Goal: Task Accomplishment & Management: Use online tool/utility

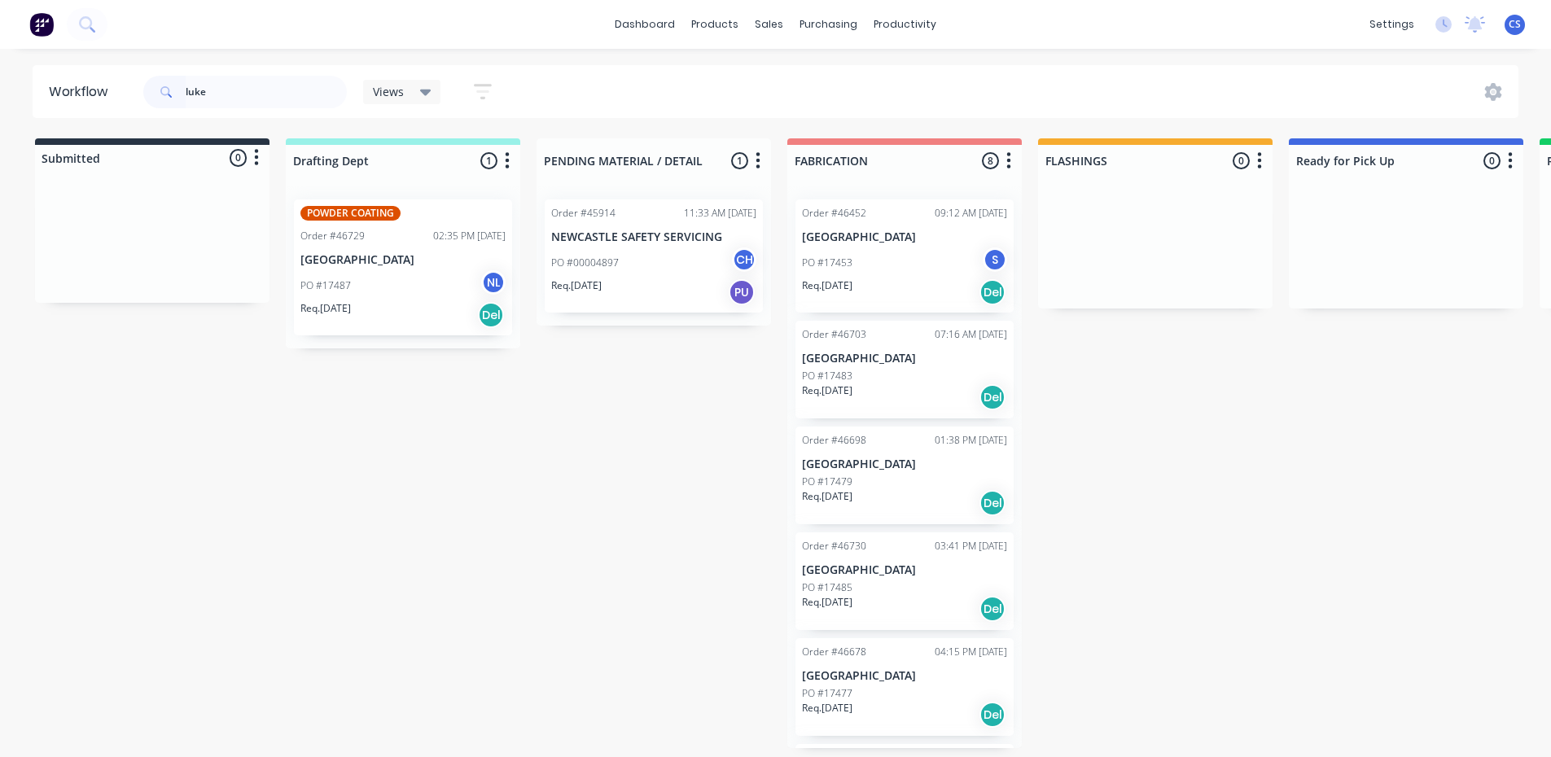
drag, startPoint x: 255, startPoint y: 96, endPoint x: 93, endPoint y: 104, distance: 162.2
click at [165, 89] on div "luke" at bounding box center [245, 92] width 204 height 33
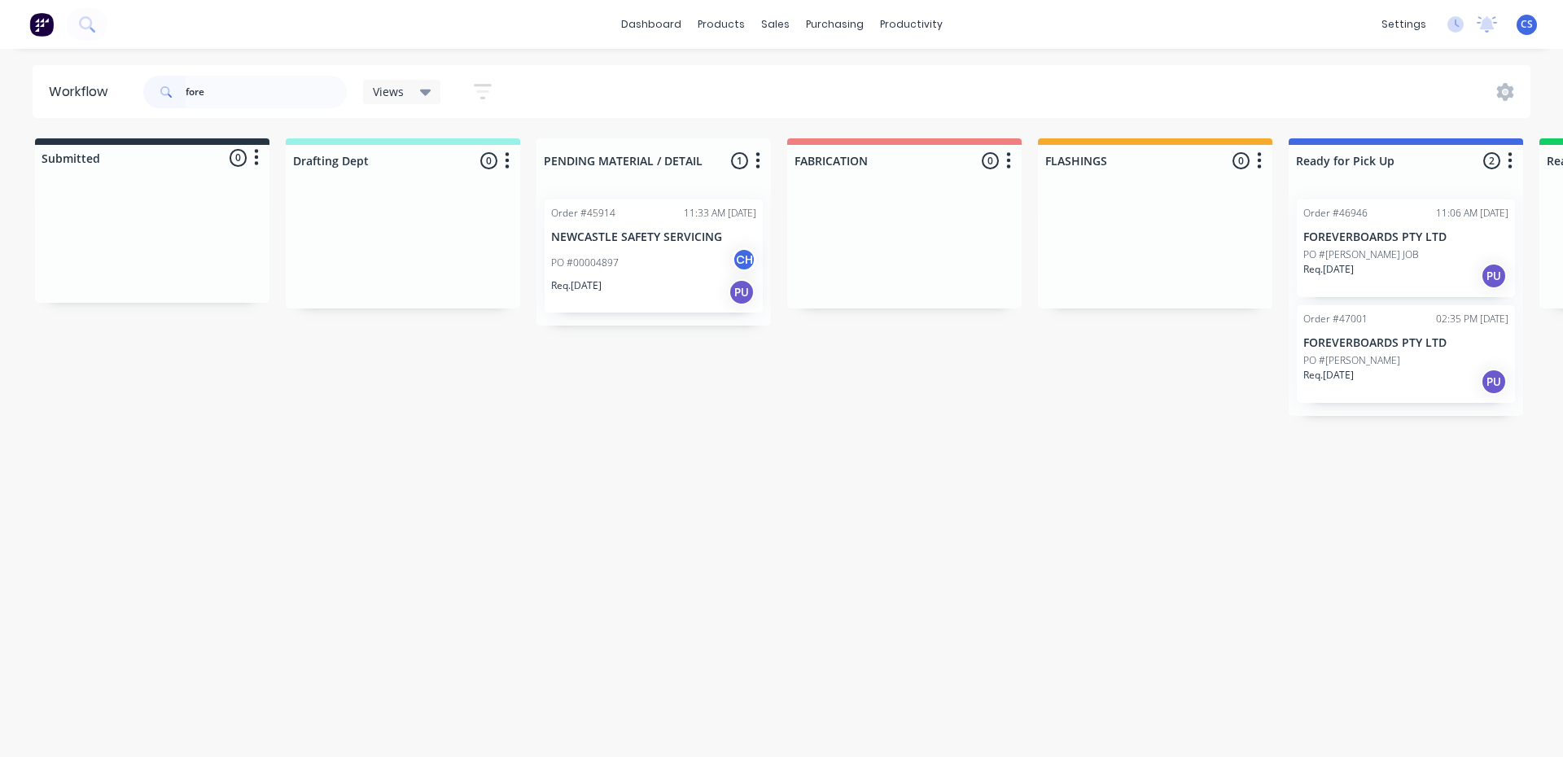
type input "fore"
click at [1401, 375] on div "Req. [DATE] PU" at bounding box center [1405, 382] width 205 height 28
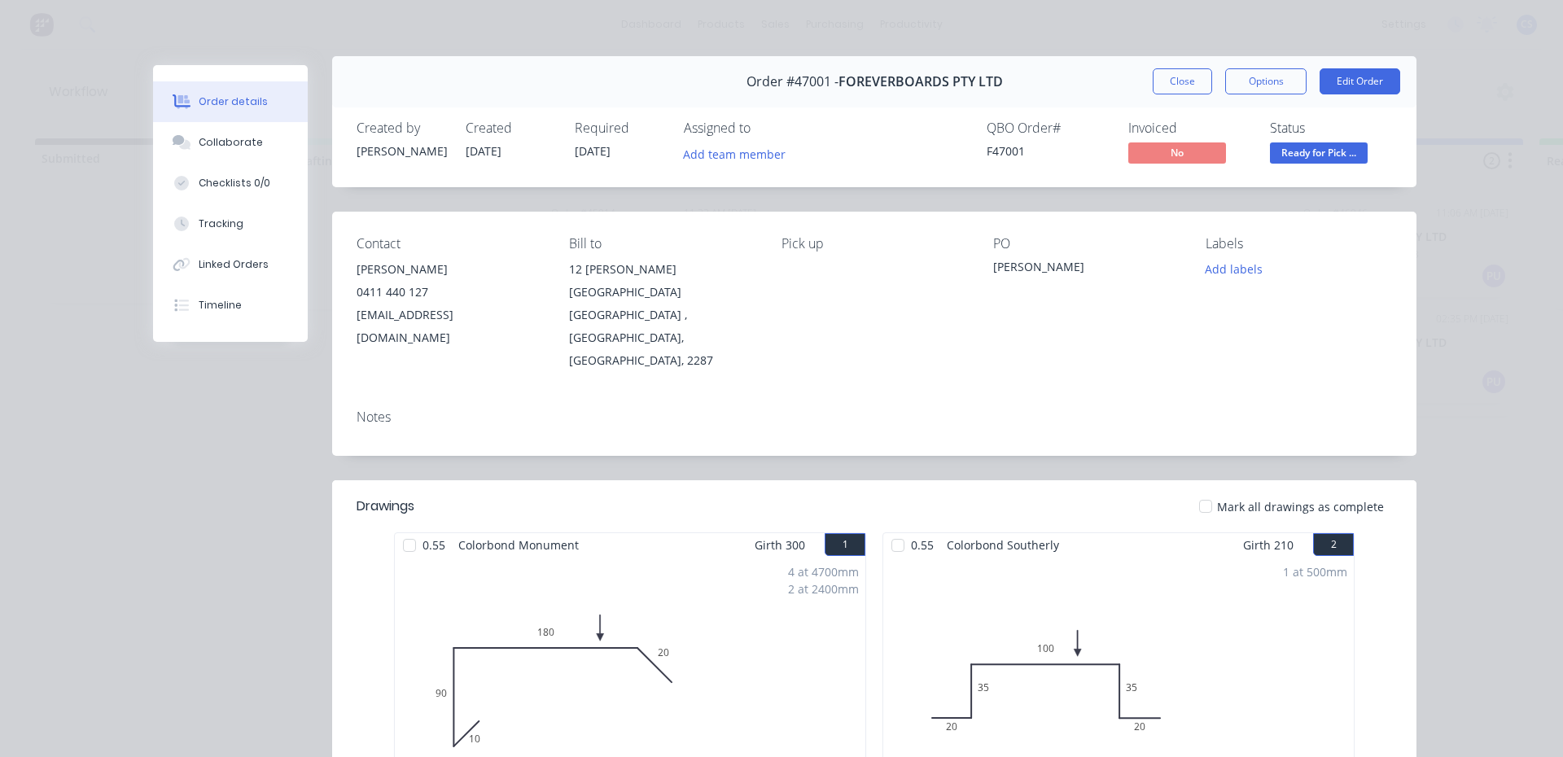
scroll to position [8, 0]
click at [249, 130] on button "Collaborate" at bounding box center [230, 142] width 155 height 41
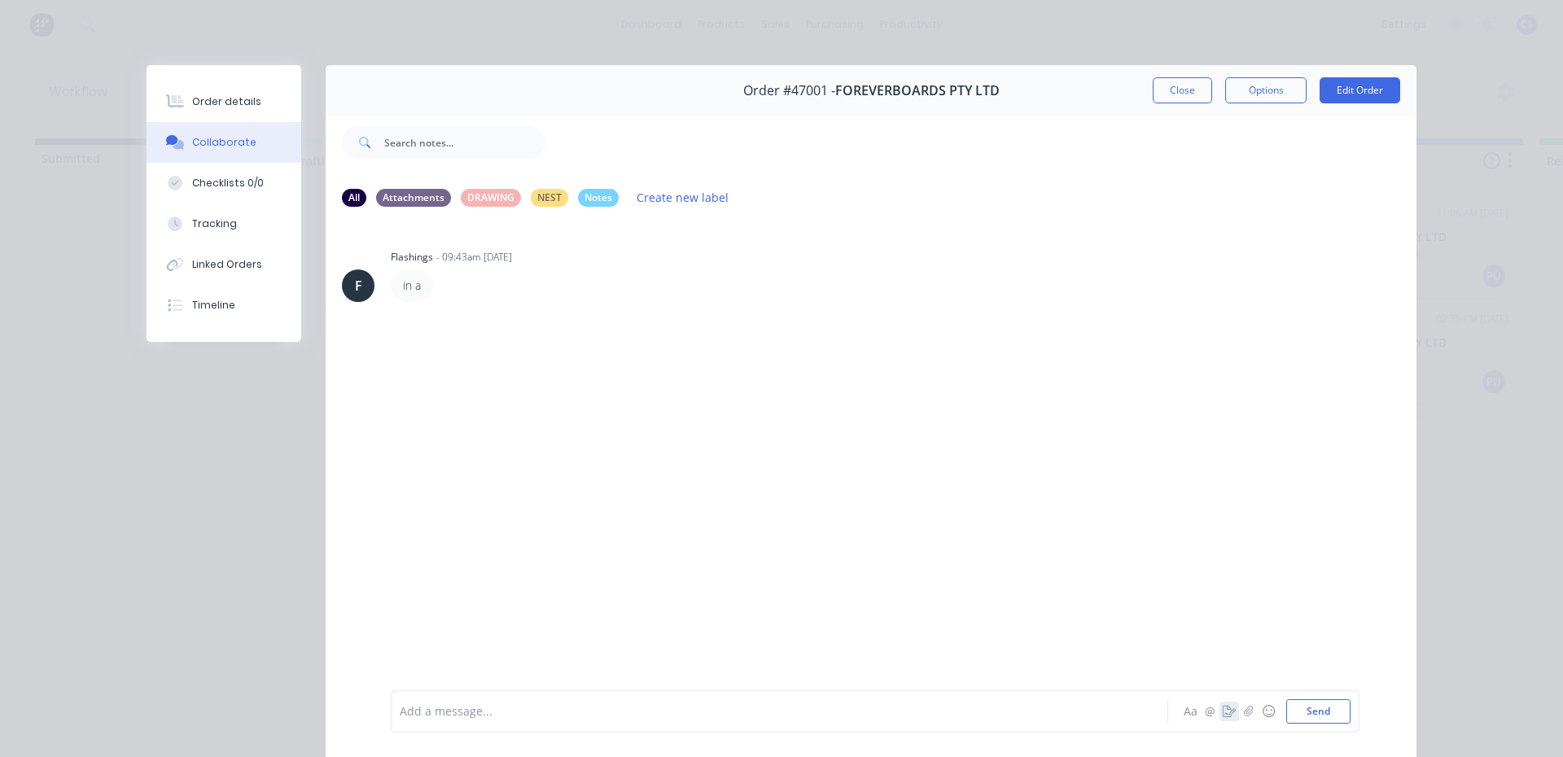
click at [1223, 714] on icon "button" at bounding box center [1229, 711] width 13 height 11
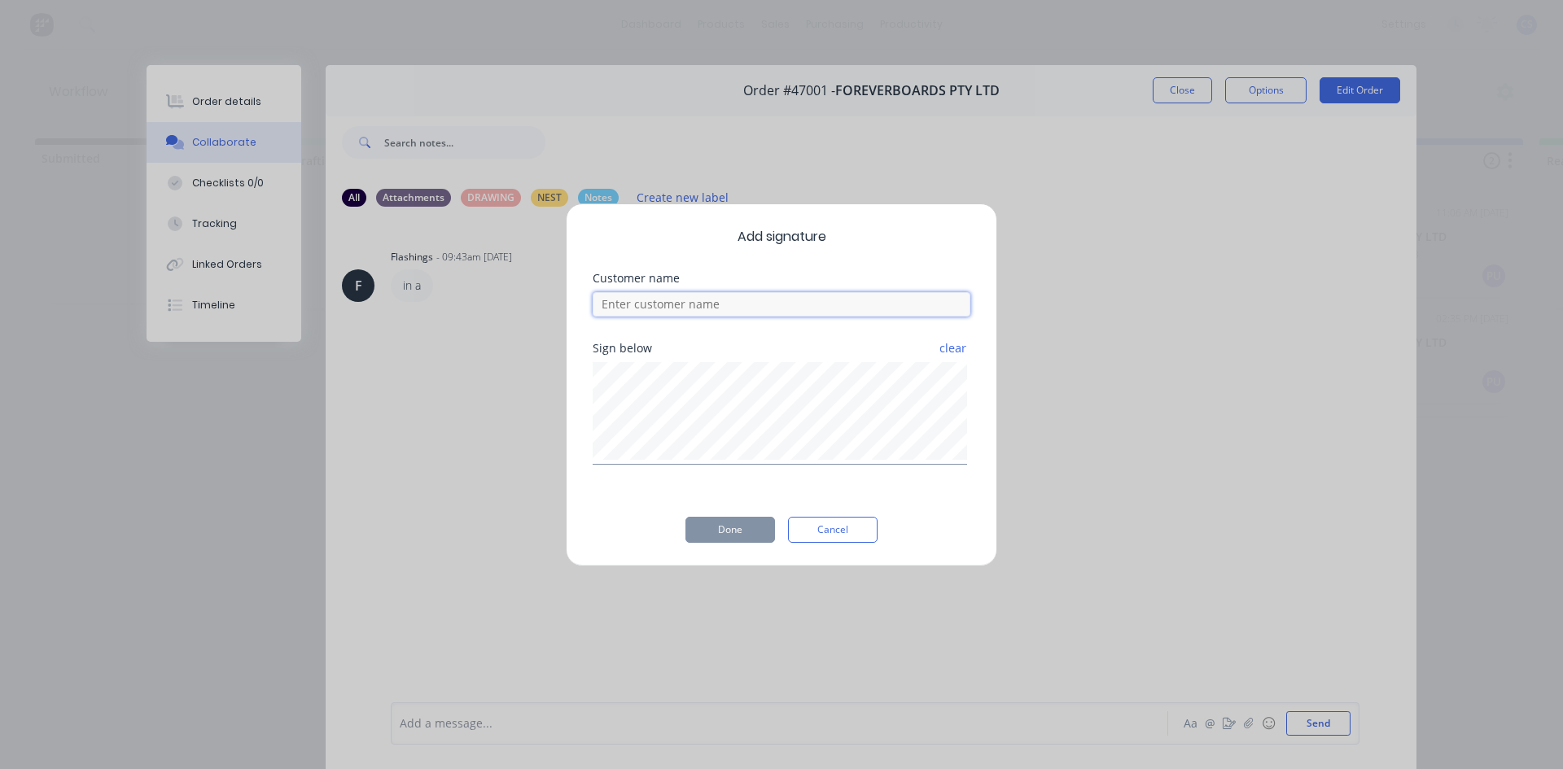
click at [695, 307] on input at bounding box center [782, 304] width 378 height 24
type input "[PERSON_NAME]"
click at [734, 541] on button "Done" at bounding box center [731, 530] width 90 height 26
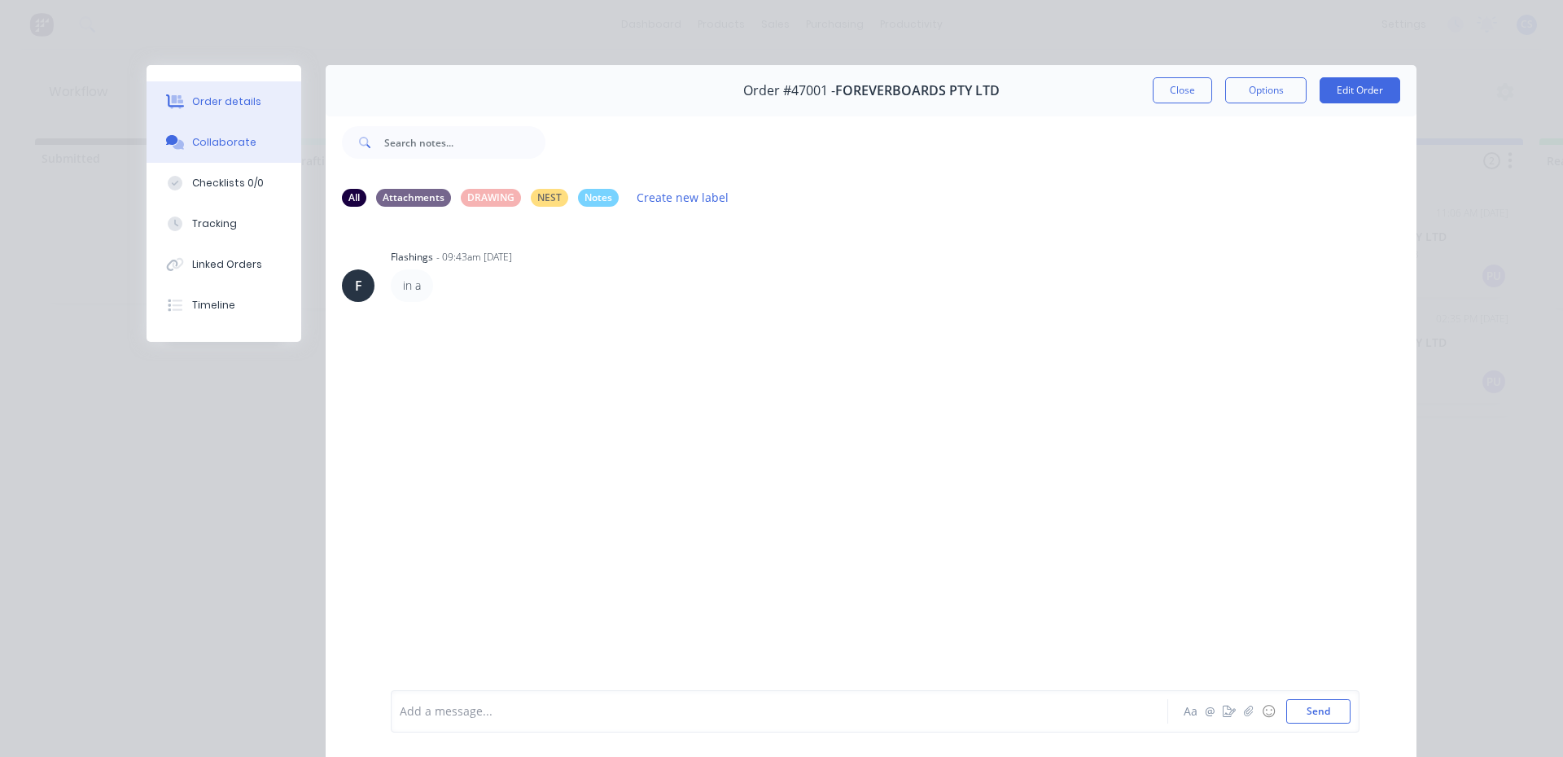
click at [261, 103] on button "Order details" at bounding box center [224, 101] width 155 height 41
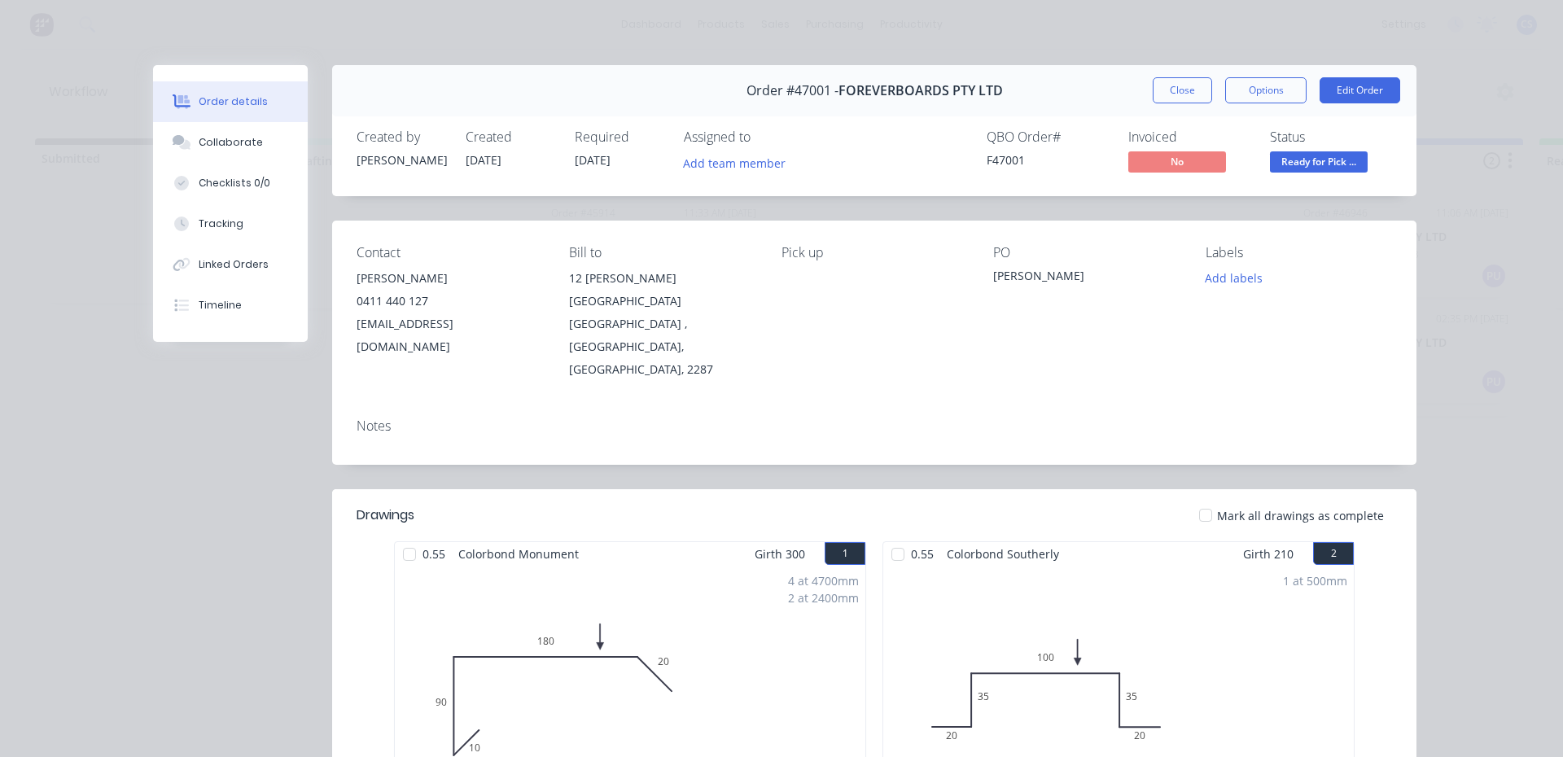
click at [1291, 154] on span "Ready for Pick ..." at bounding box center [1319, 161] width 98 height 20
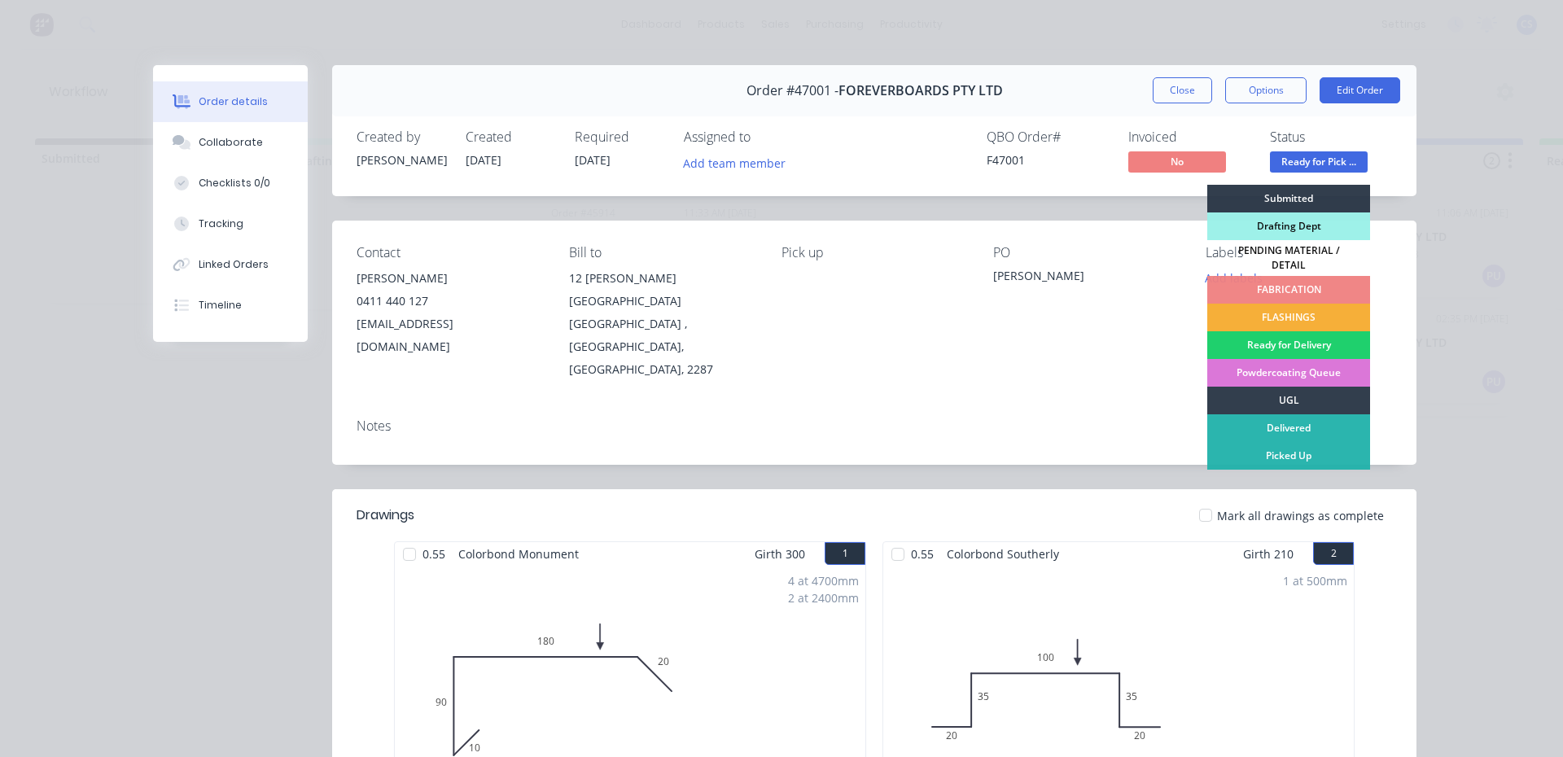
drag, startPoint x: 1307, startPoint y: 448, endPoint x: 1313, endPoint y: 437, distance: 12.4
click at [1306, 448] on div "Picked Up" at bounding box center [1288, 456] width 163 height 28
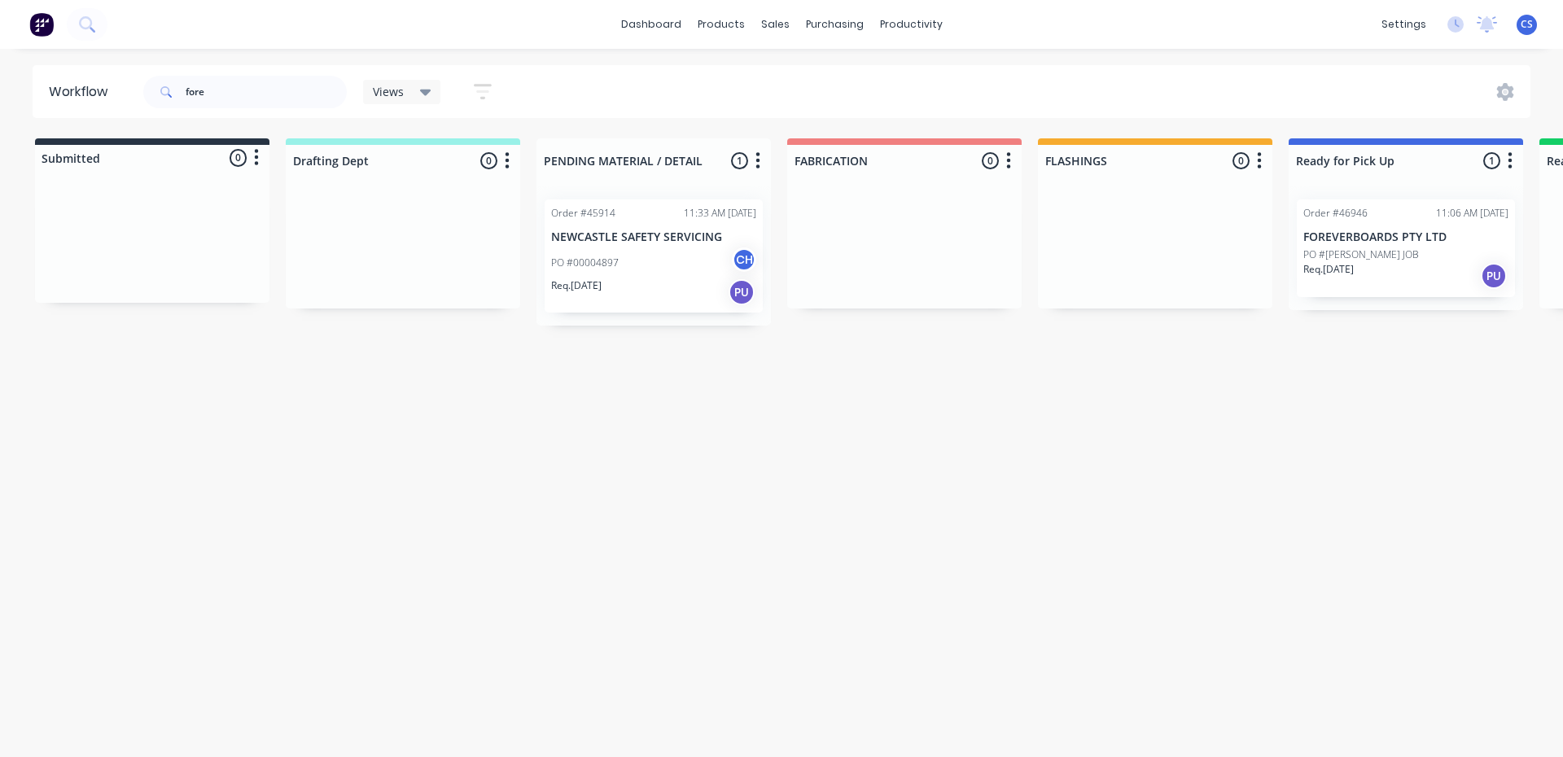
click at [1382, 275] on div "Req. [DATE] PU" at bounding box center [1405, 276] width 205 height 28
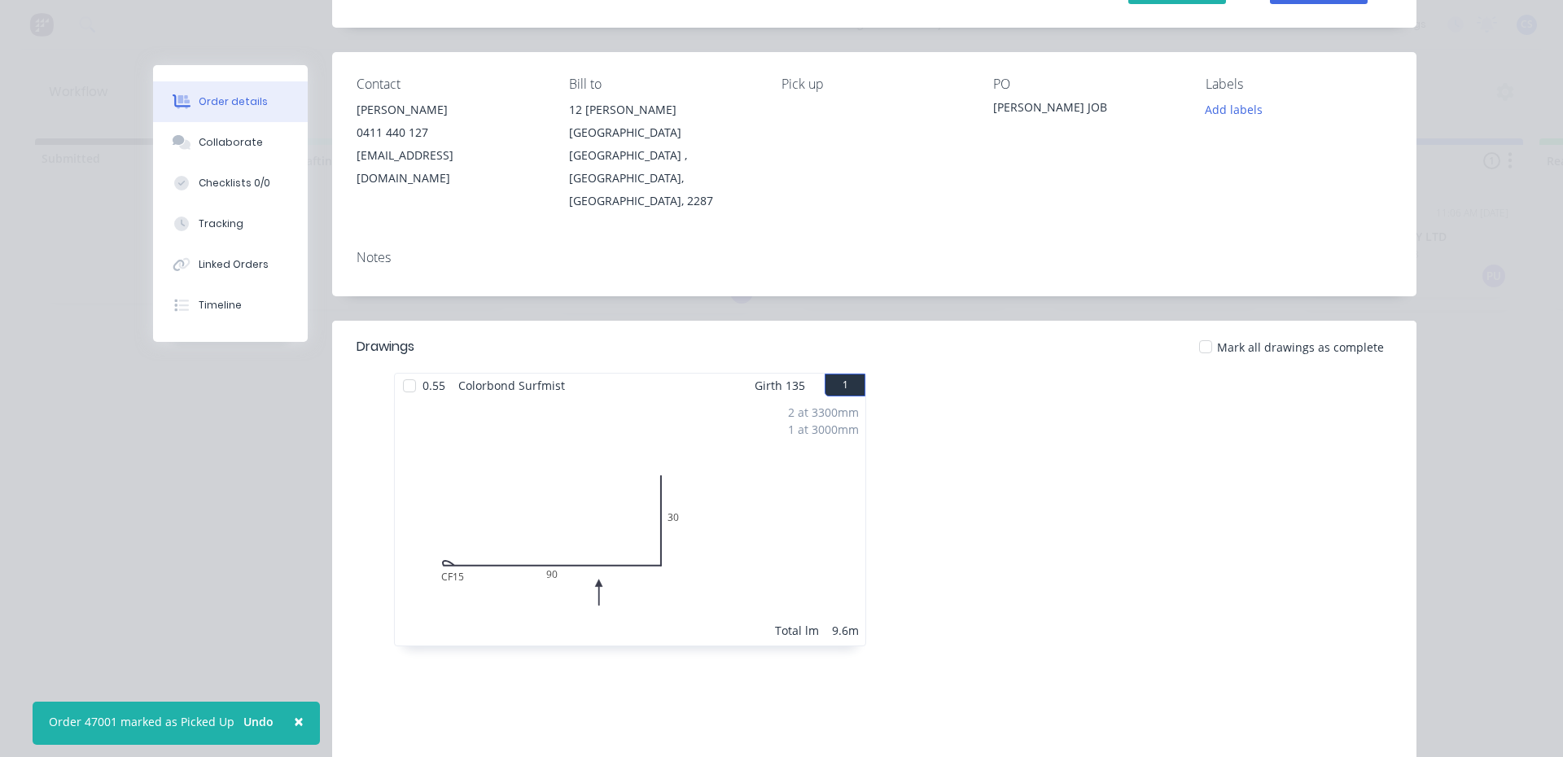
scroll to position [81, 0]
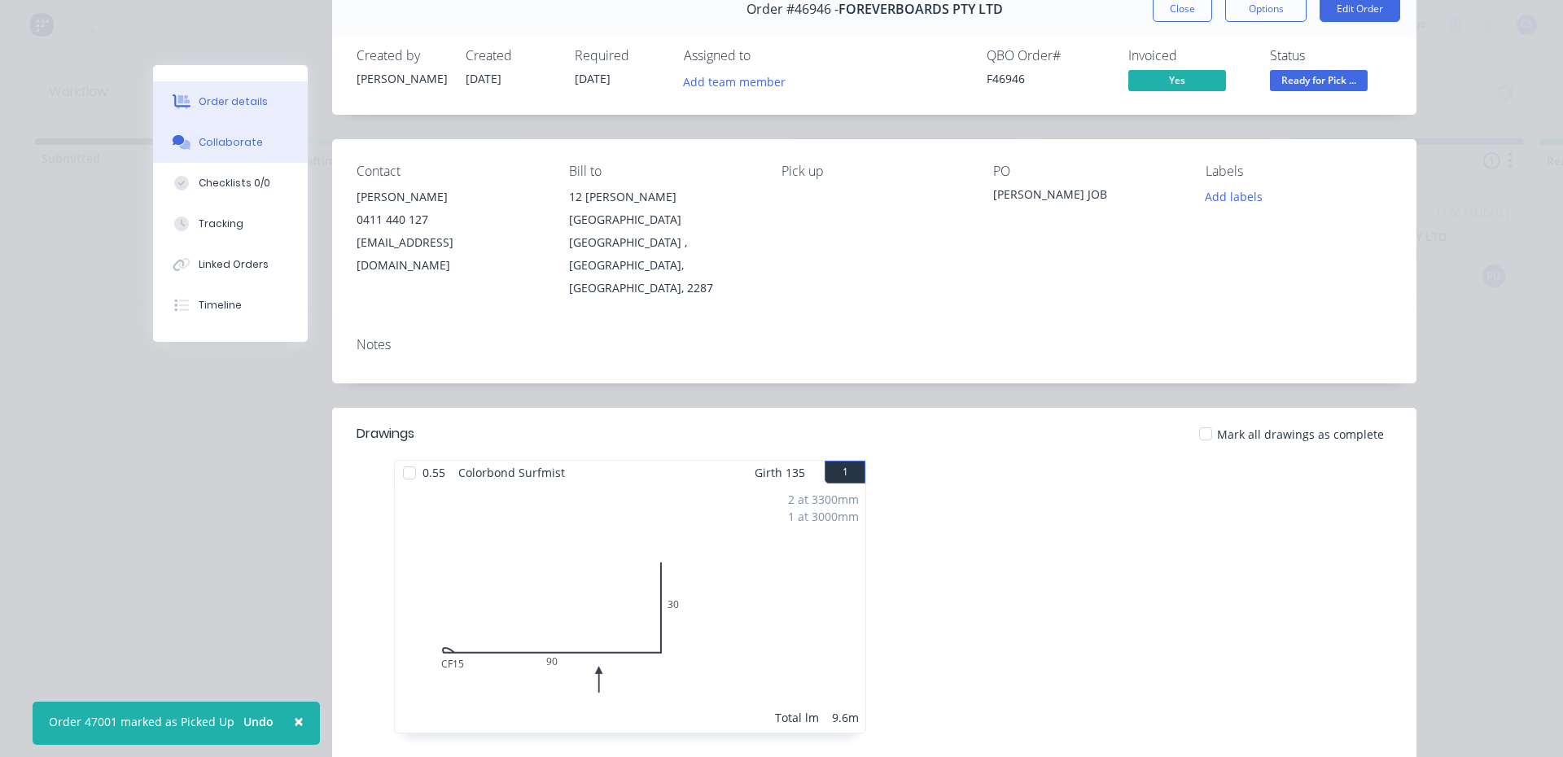
click at [227, 130] on button "Collaborate" at bounding box center [230, 142] width 155 height 41
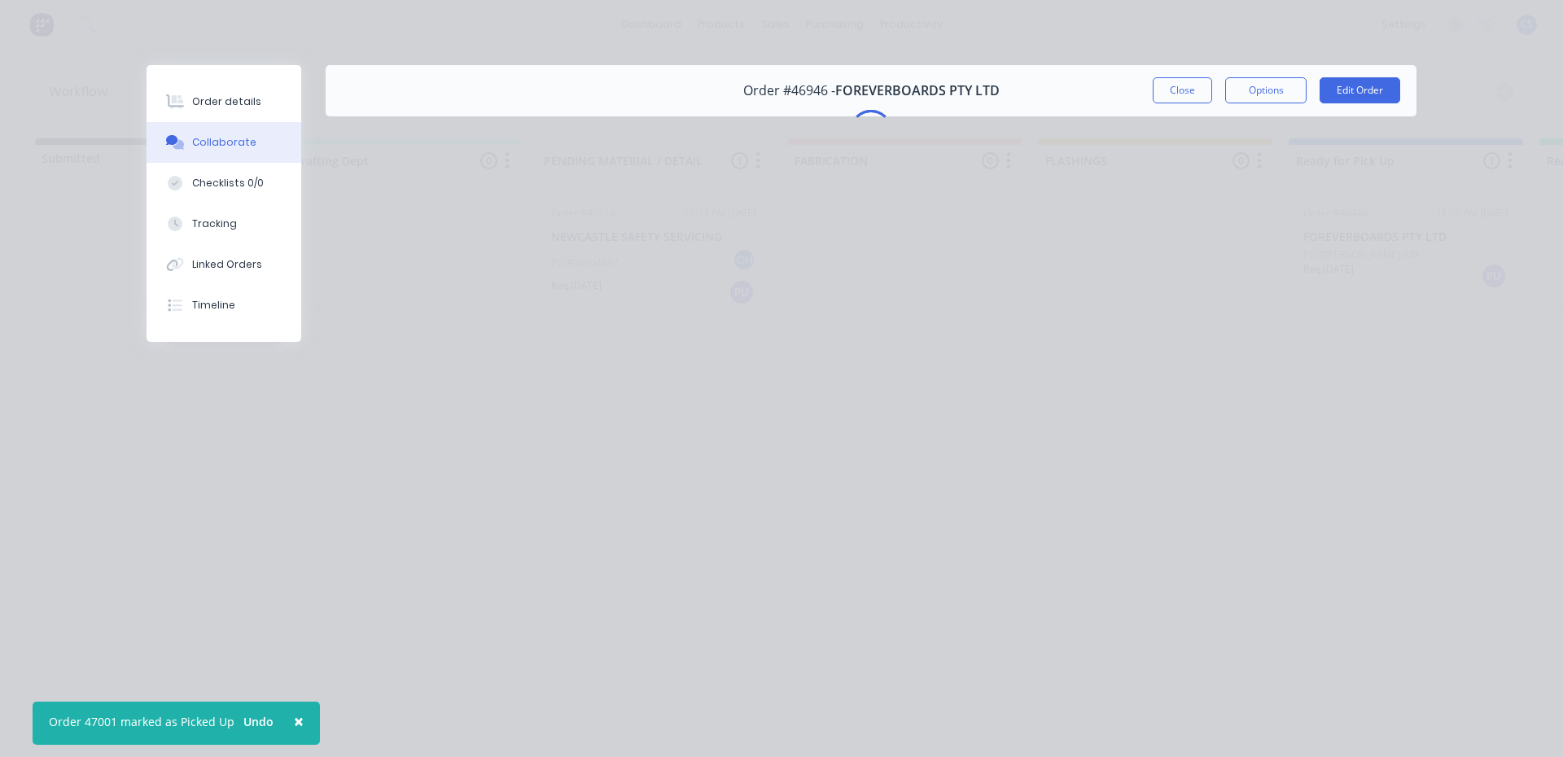
scroll to position [0, 0]
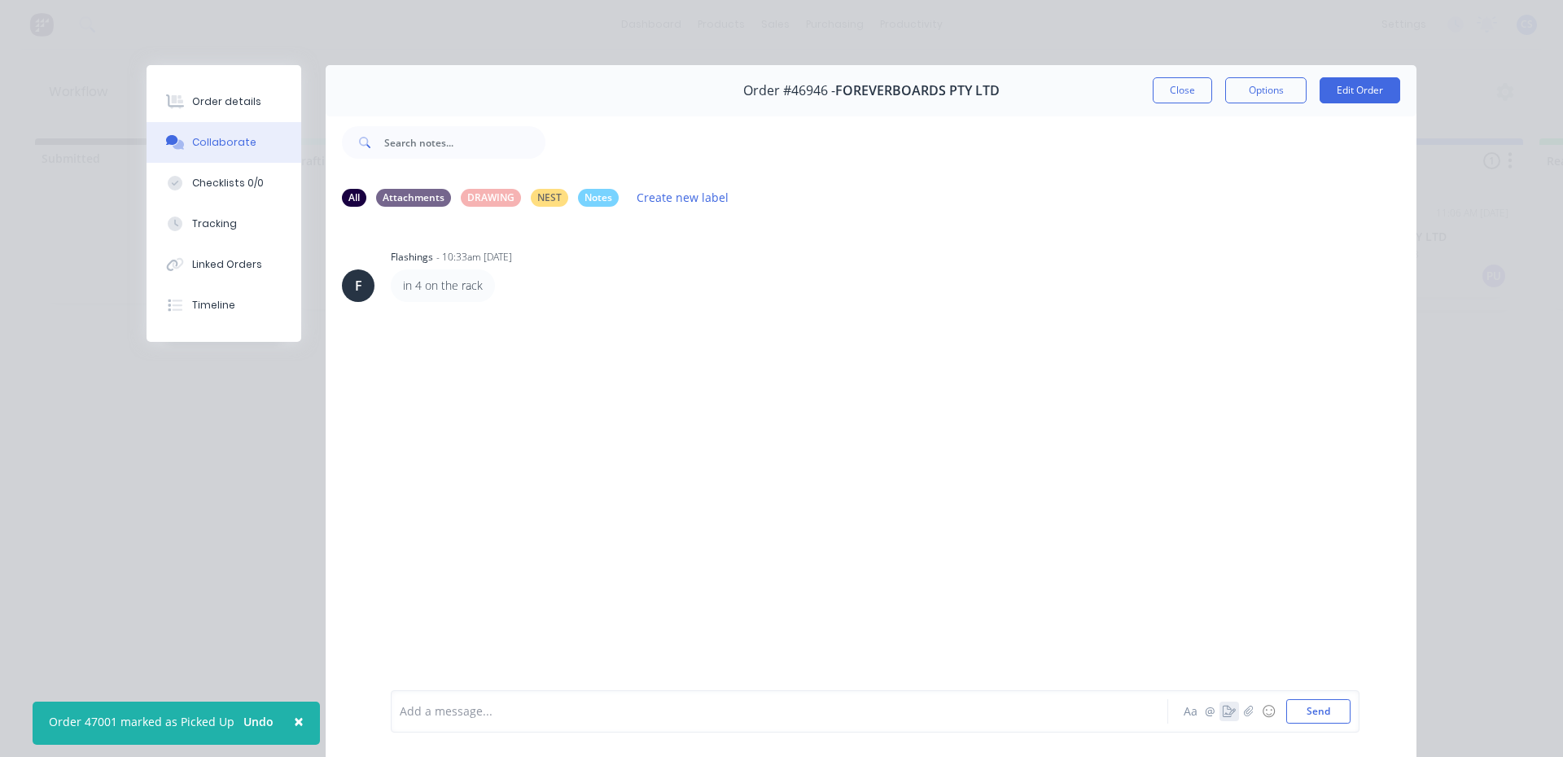
click at [1223, 716] on icon "button" at bounding box center [1229, 711] width 13 height 11
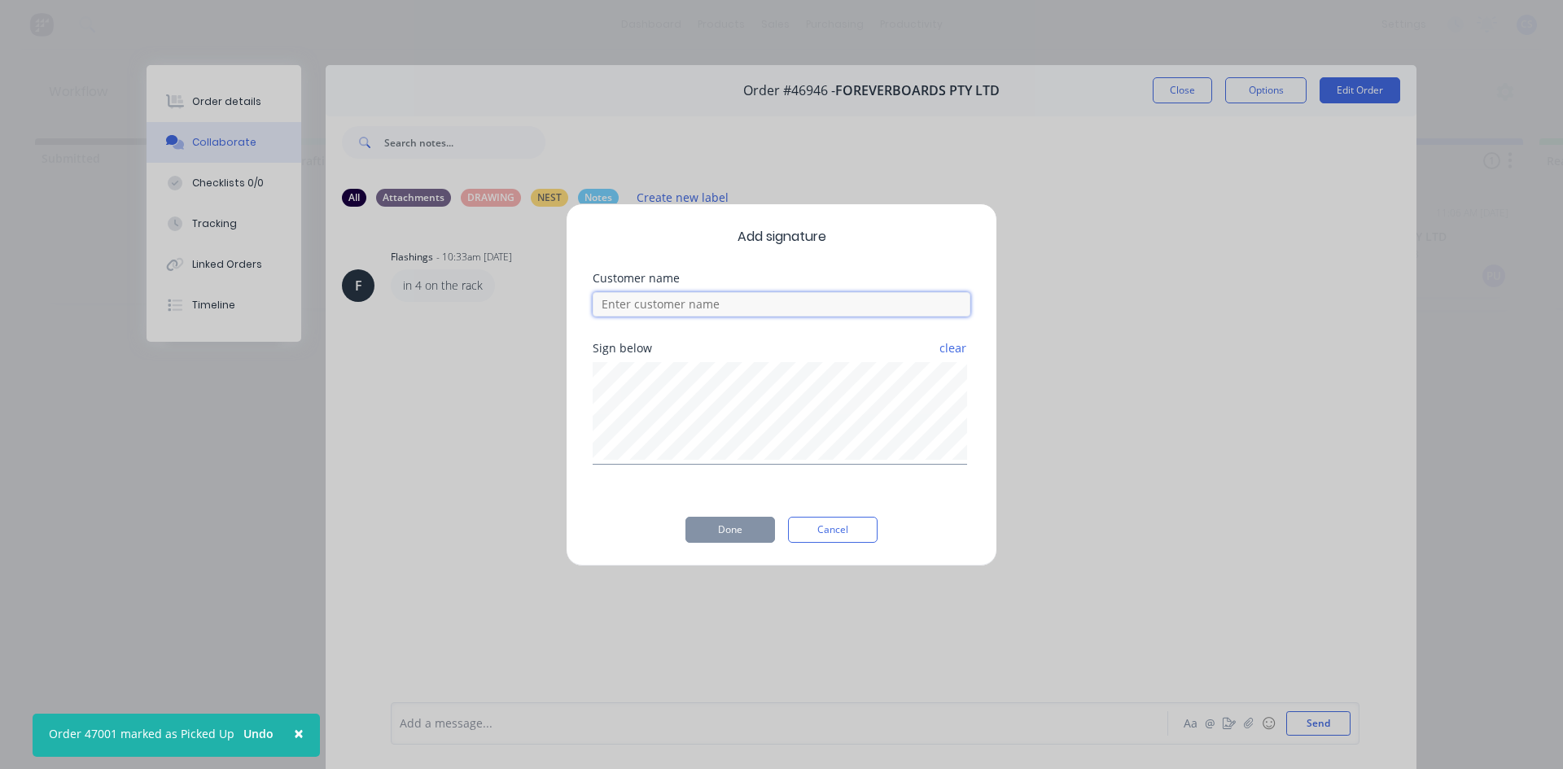
click at [830, 306] on input at bounding box center [782, 304] width 378 height 24
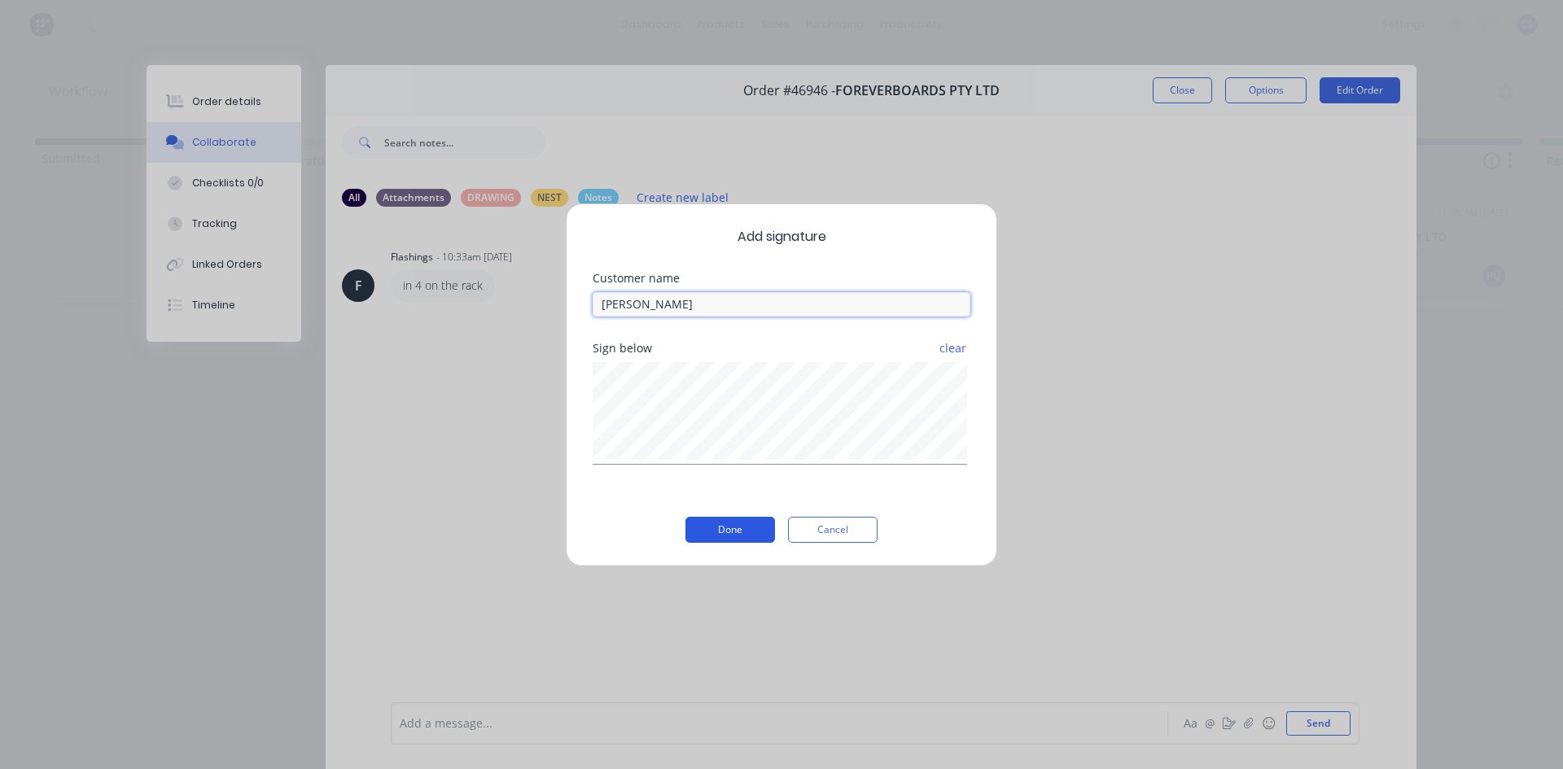
type input "[PERSON_NAME]"
click at [749, 528] on button "Done" at bounding box center [731, 530] width 90 height 26
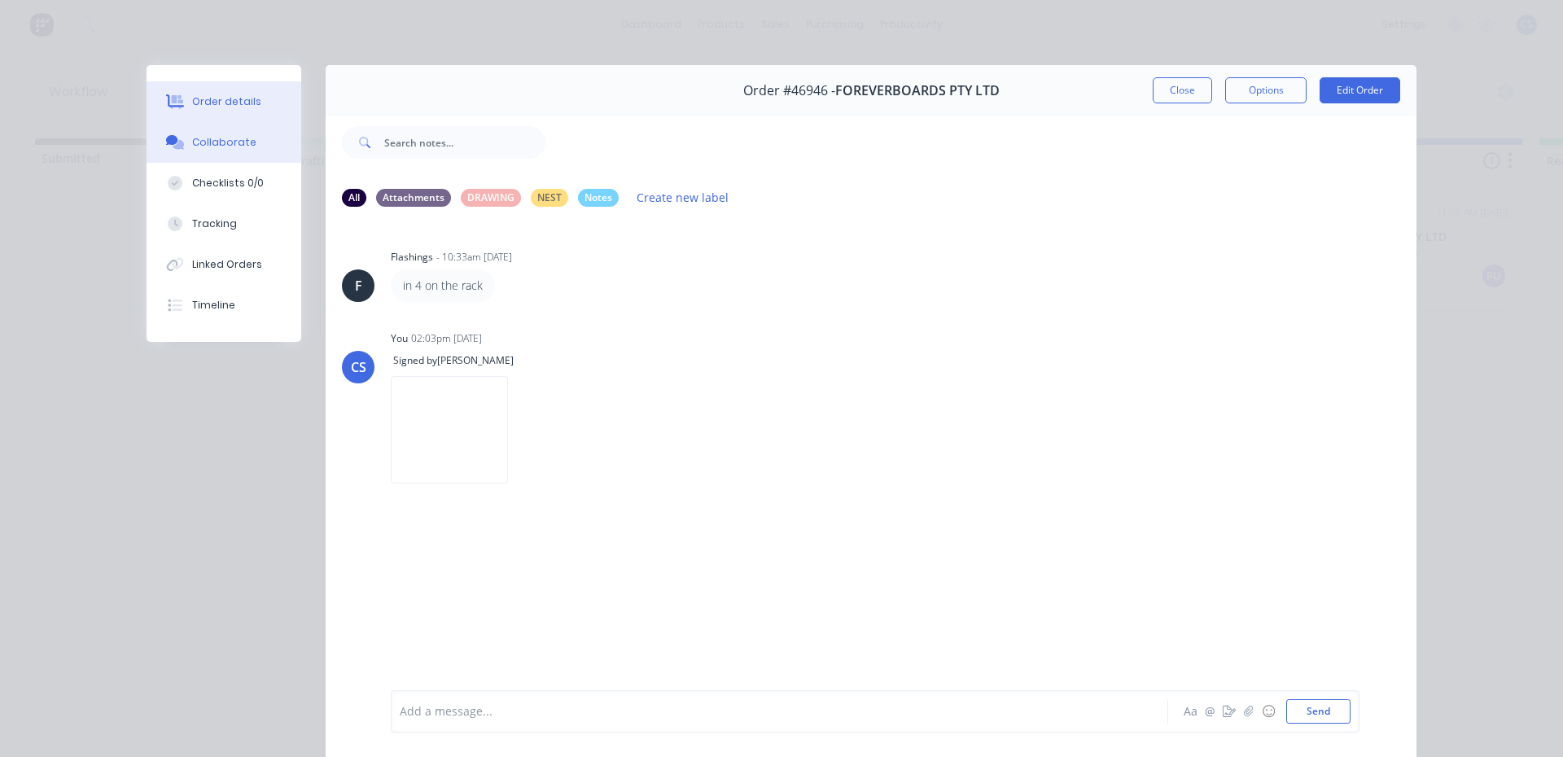
click at [251, 91] on button "Order details" at bounding box center [224, 101] width 155 height 41
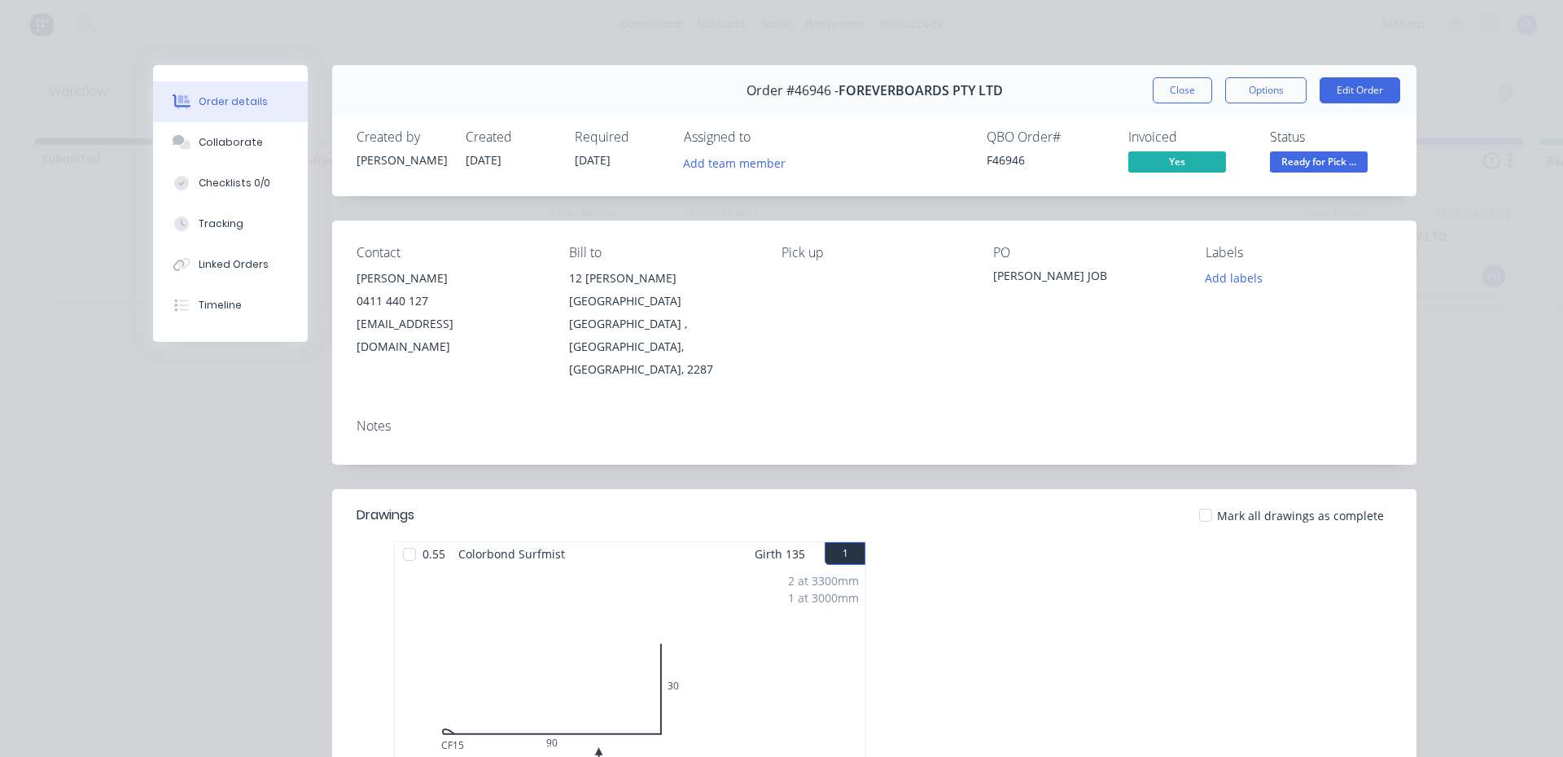
click at [1317, 169] on span "Ready for Pick ..." at bounding box center [1319, 161] width 98 height 20
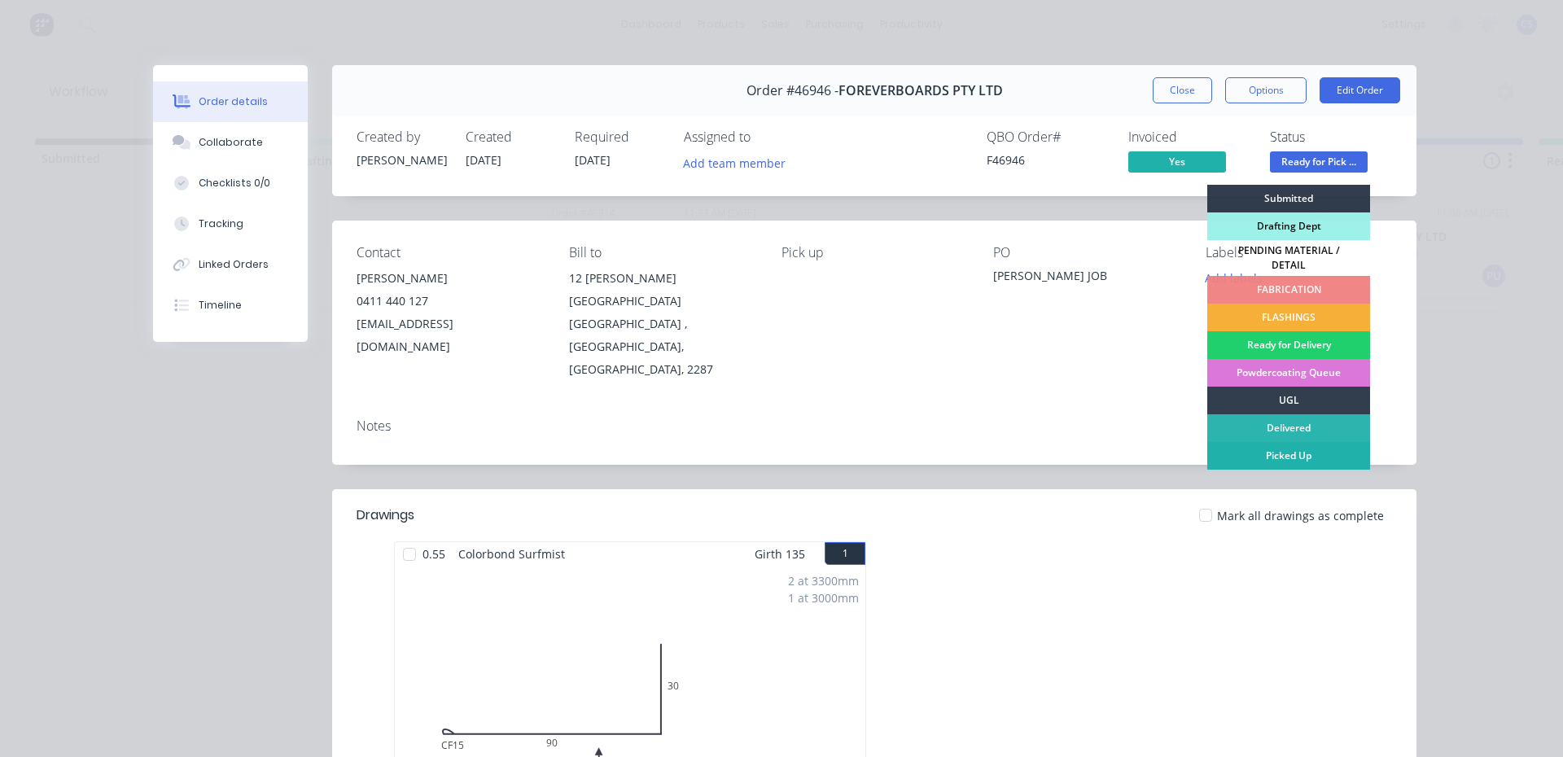
click at [1302, 445] on div "Picked Up" at bounding box center [1288, 456] width 163 height 28
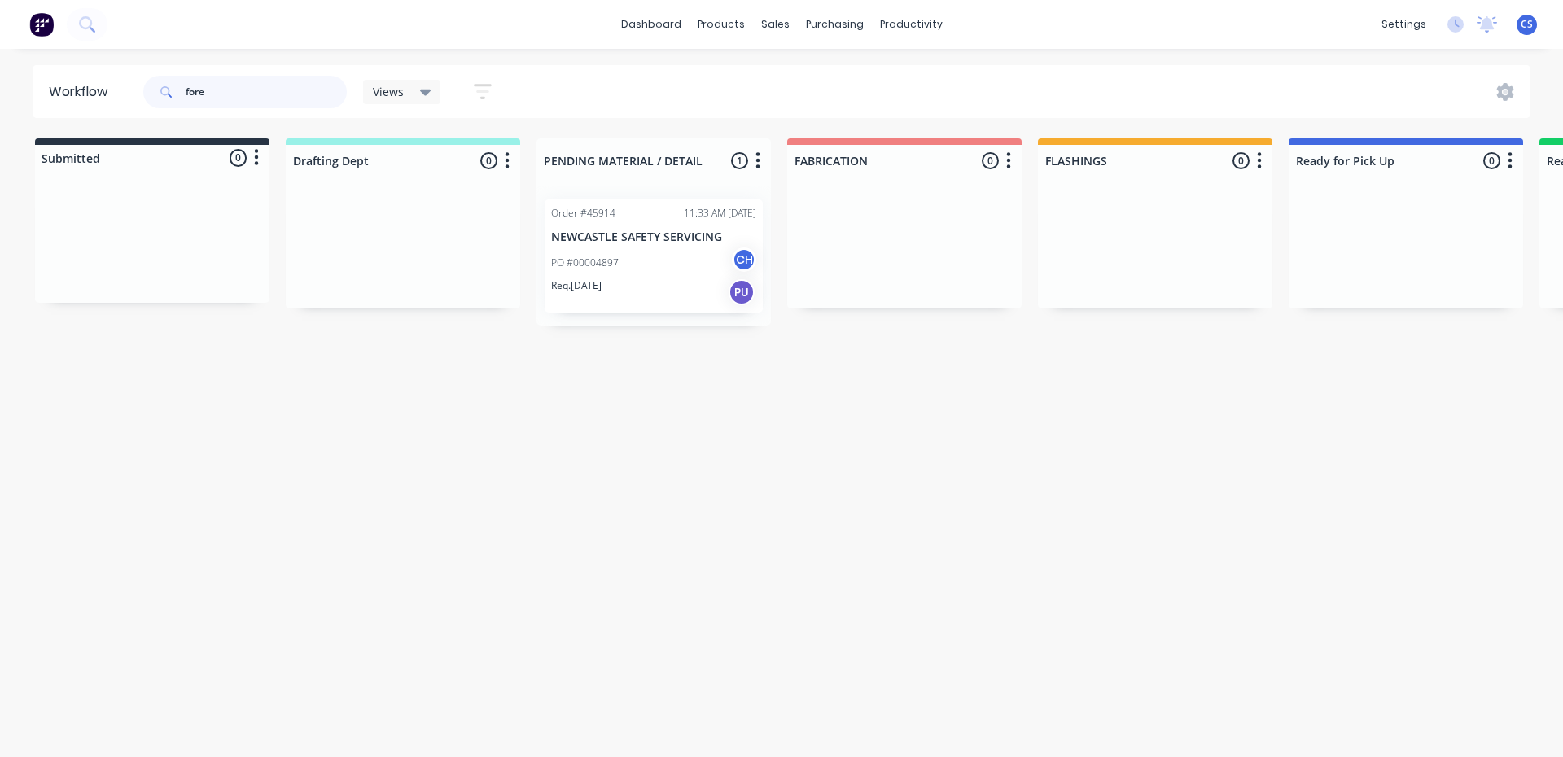
drag, startPoint x: 217, startPoint y: 99, endPoint x: 0, endPoint y: 145, distance: 222.3
click at [160, 80] on div "fore" at bounding box center [245, 92] width 204 height 33
type input "atlant"
click at [1369, 249] on div "PO #219215" at bounding box center [1405, 255] width 205 height 15
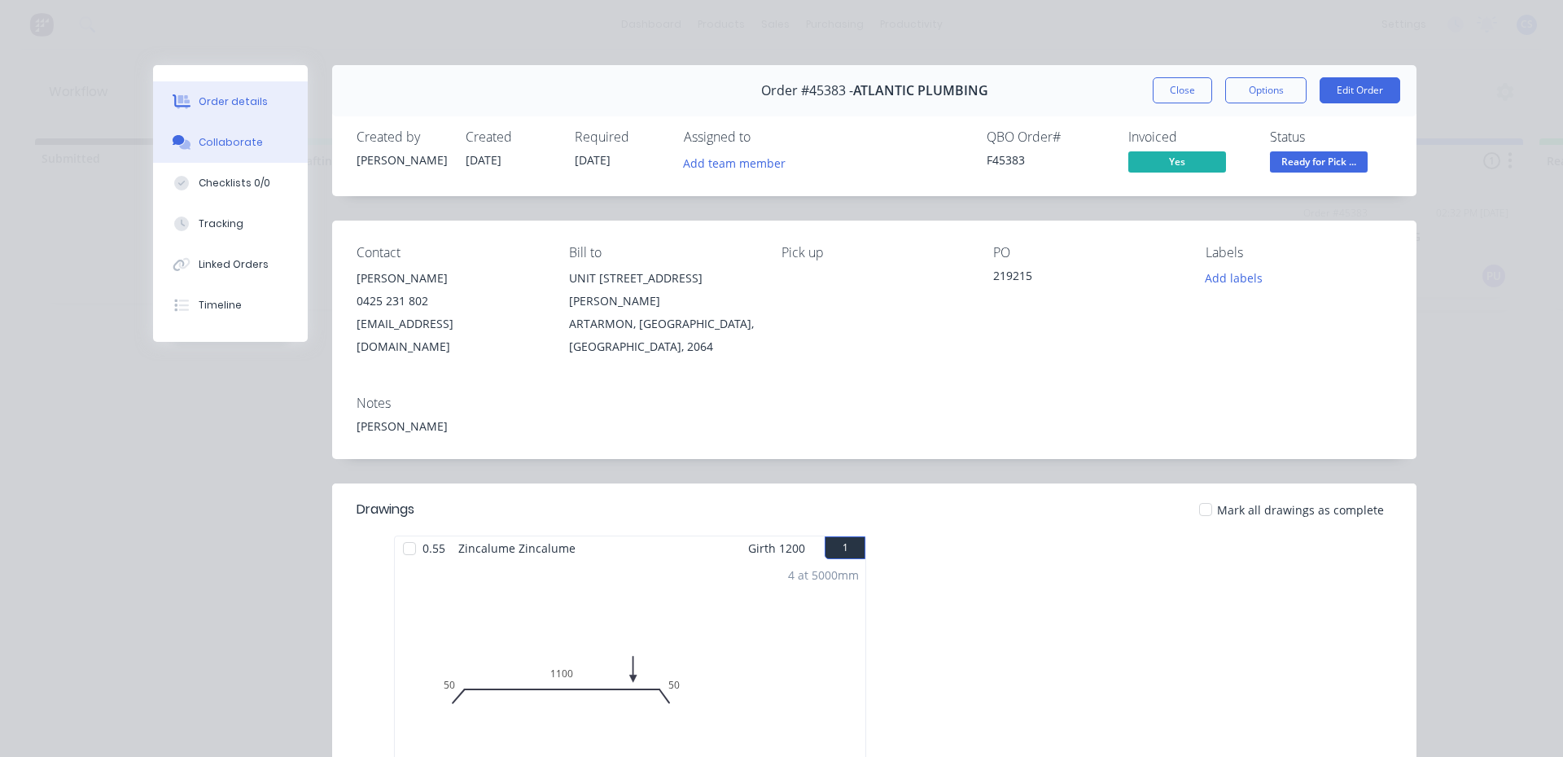
click at [227, 150] on button "Collaborate" at bounding box center [230, 142] width 155 height 41
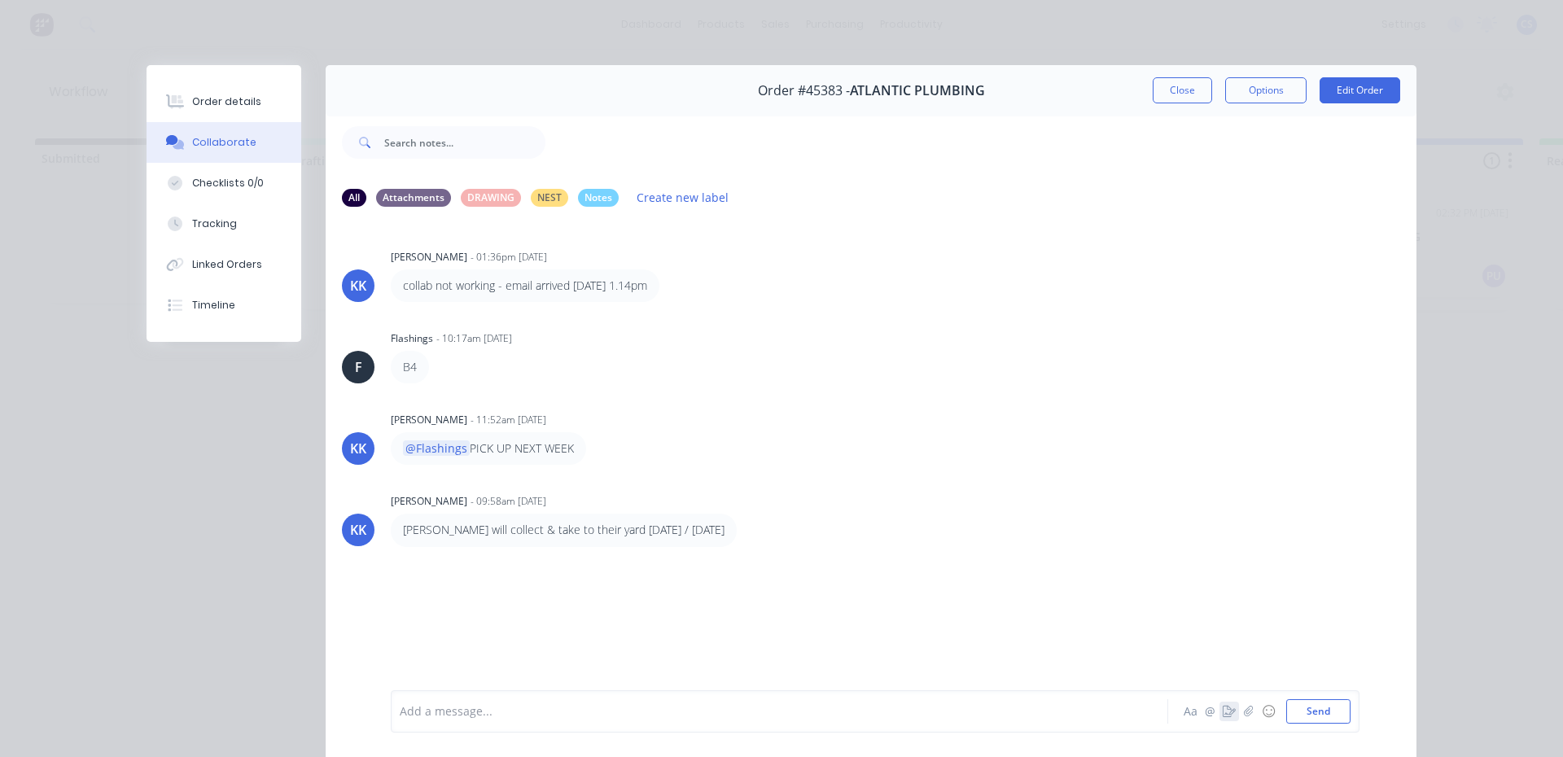
click at [1229, 709] on icon "button" at bounding box center [1229, 711] width 13 height 11
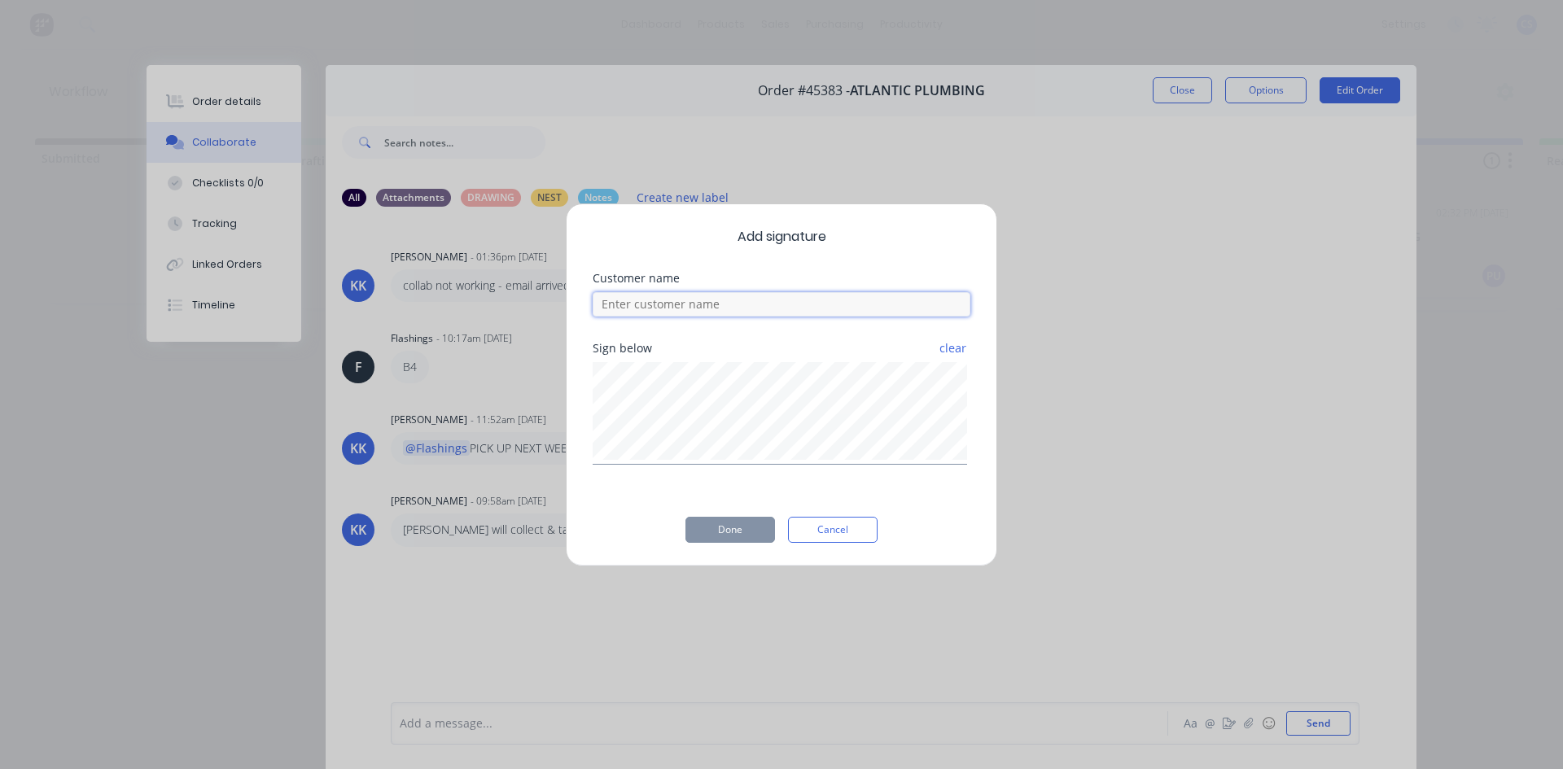
click at [746, 309] on input at bounding box center [782, 304] width 378 height 24
type input "[PERSON_NAME]"
click at [756, 529] on button "Done" at bounding box center [731, 530] width 90 height 26
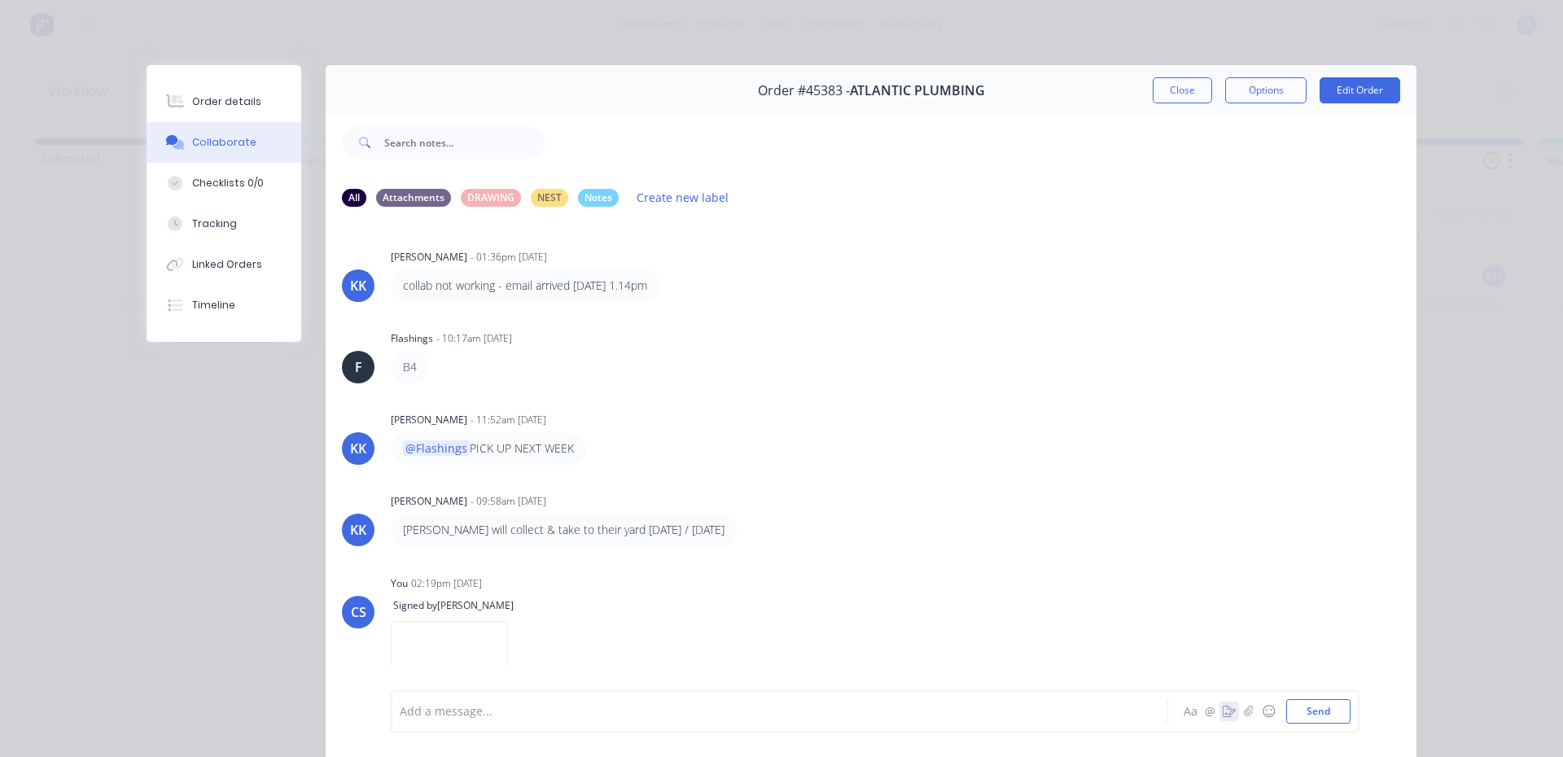
scroll to position [37, 0]
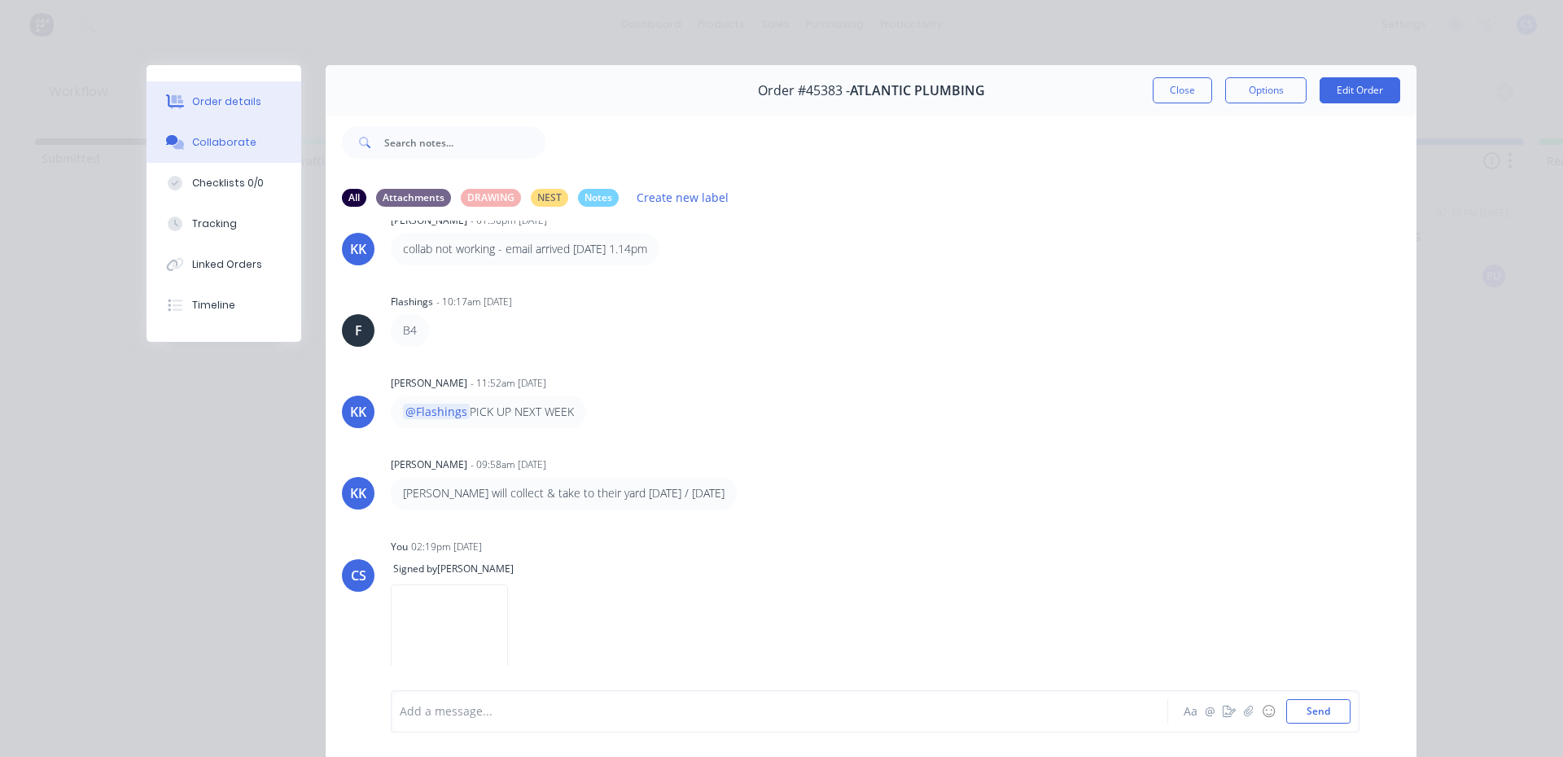
click at [228, 92] on button "Order details" at bounding box center [224, 101] width 155 height 41
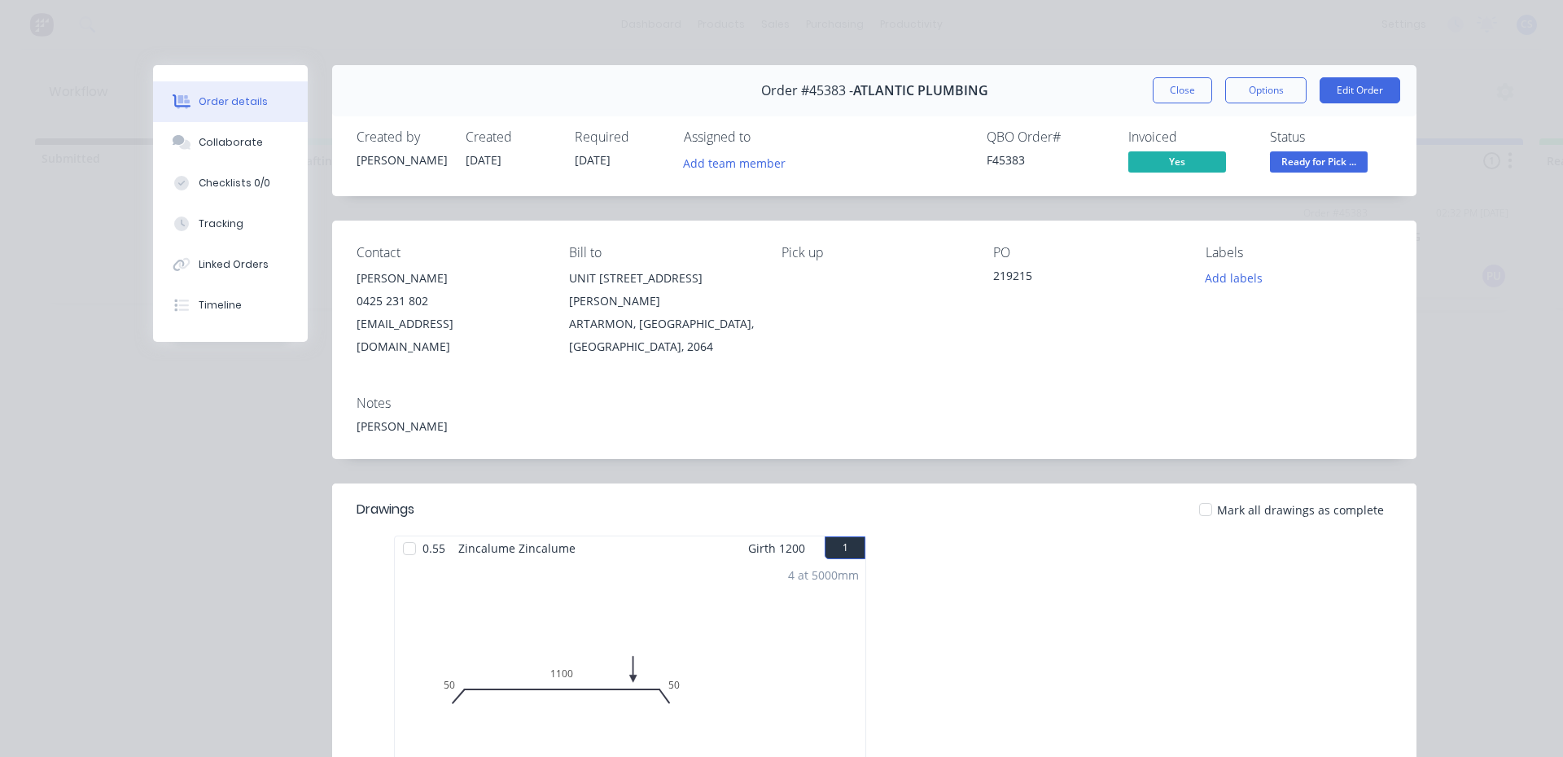
click at [1335, 170] on span "Ready for Pick ..." at bounding box center [1319, 161] width 98 height 20
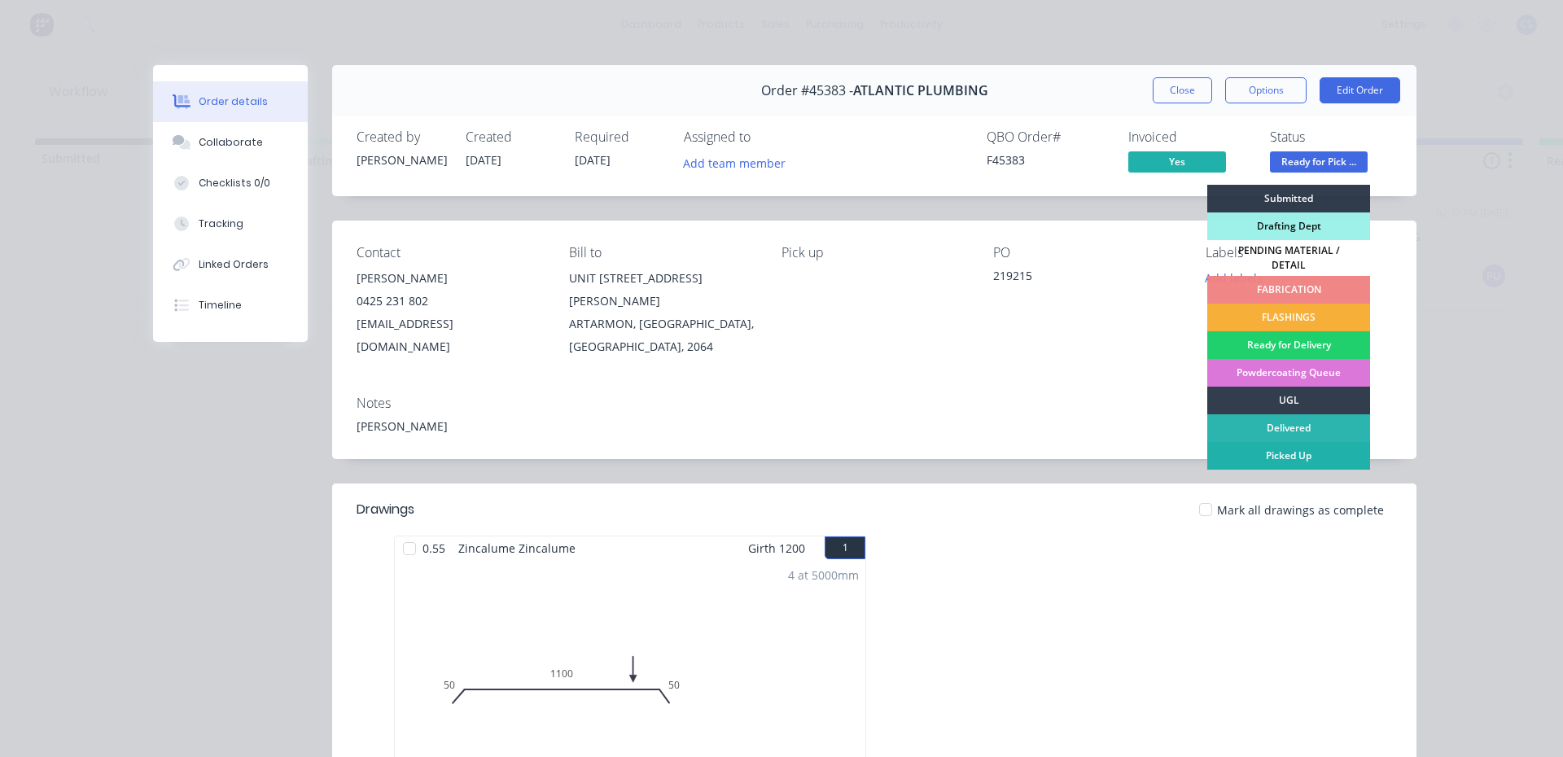
click at [1317, 448] on div "Picked Up" at bounding box center [1288, 456] width 163 height 28
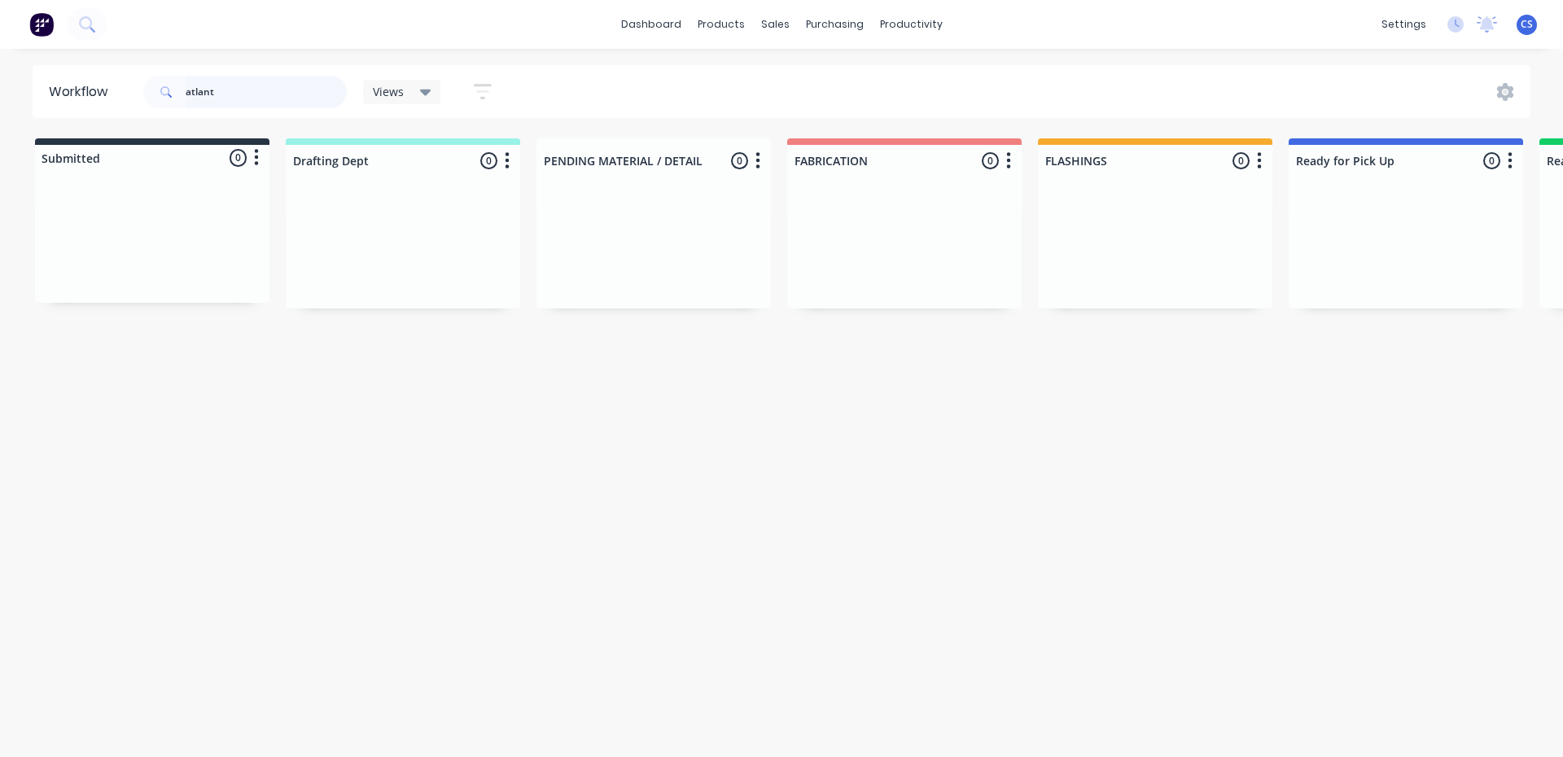
drag, startPoint x: 250, startPoint y: 95, endPoint x: 185, endPoint y: 107, distance: 66.1
click at [185, 107] on div "atlant" at bounding box center [245, 92] width 204 height 33
type input "rohan"
click at [1361, 300] on div "Req. [DATE] PU" at bounding box center [1405, 299] width 205 height 28
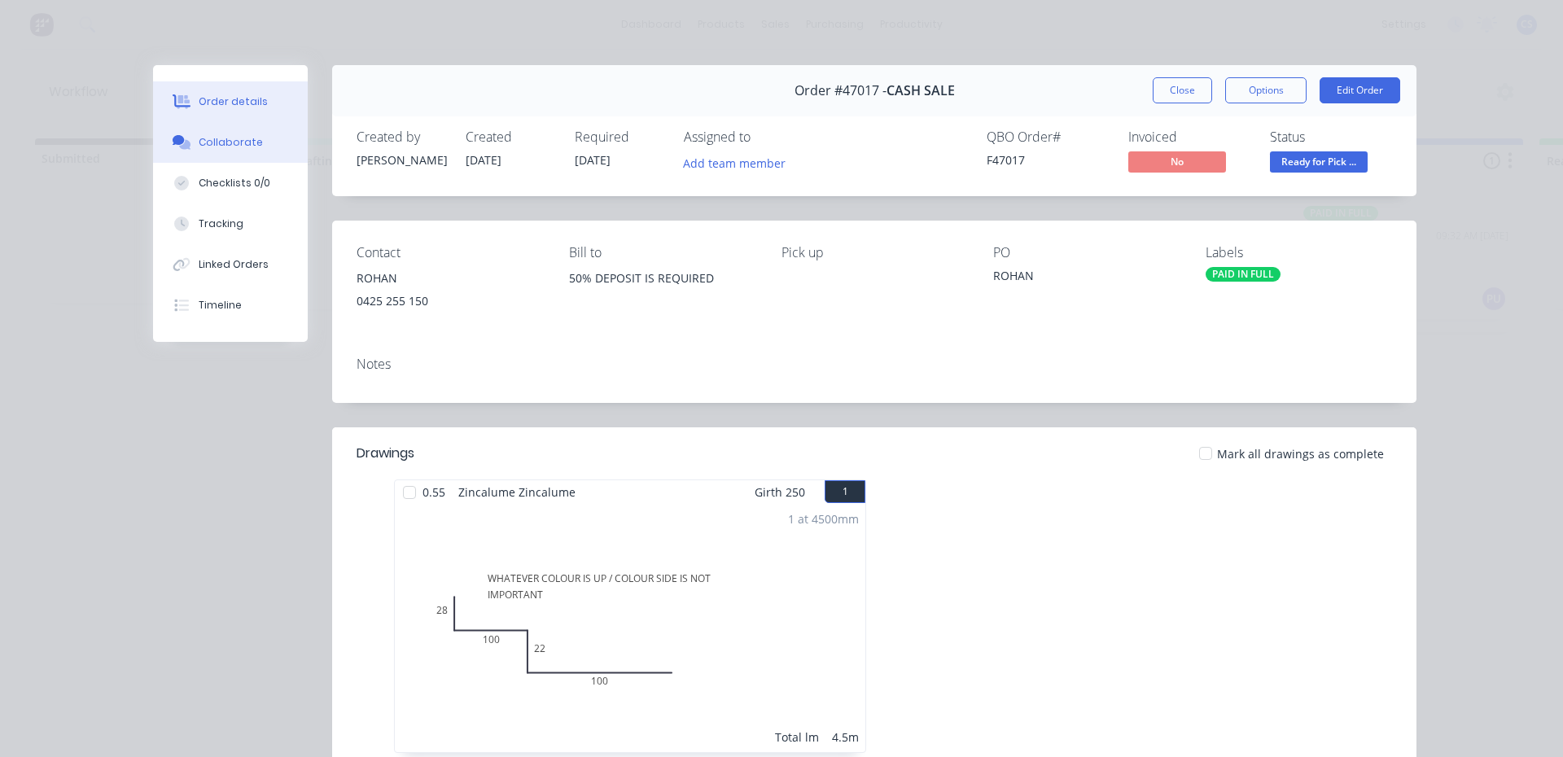
drag, startPoint x: 179, startPoint y: 134, endPoint x: 196, endPoint y: 134, distance: 17.1
click at [180, 134] on button "Collaborate" at bounding box center [230, 142] width 155 height 41
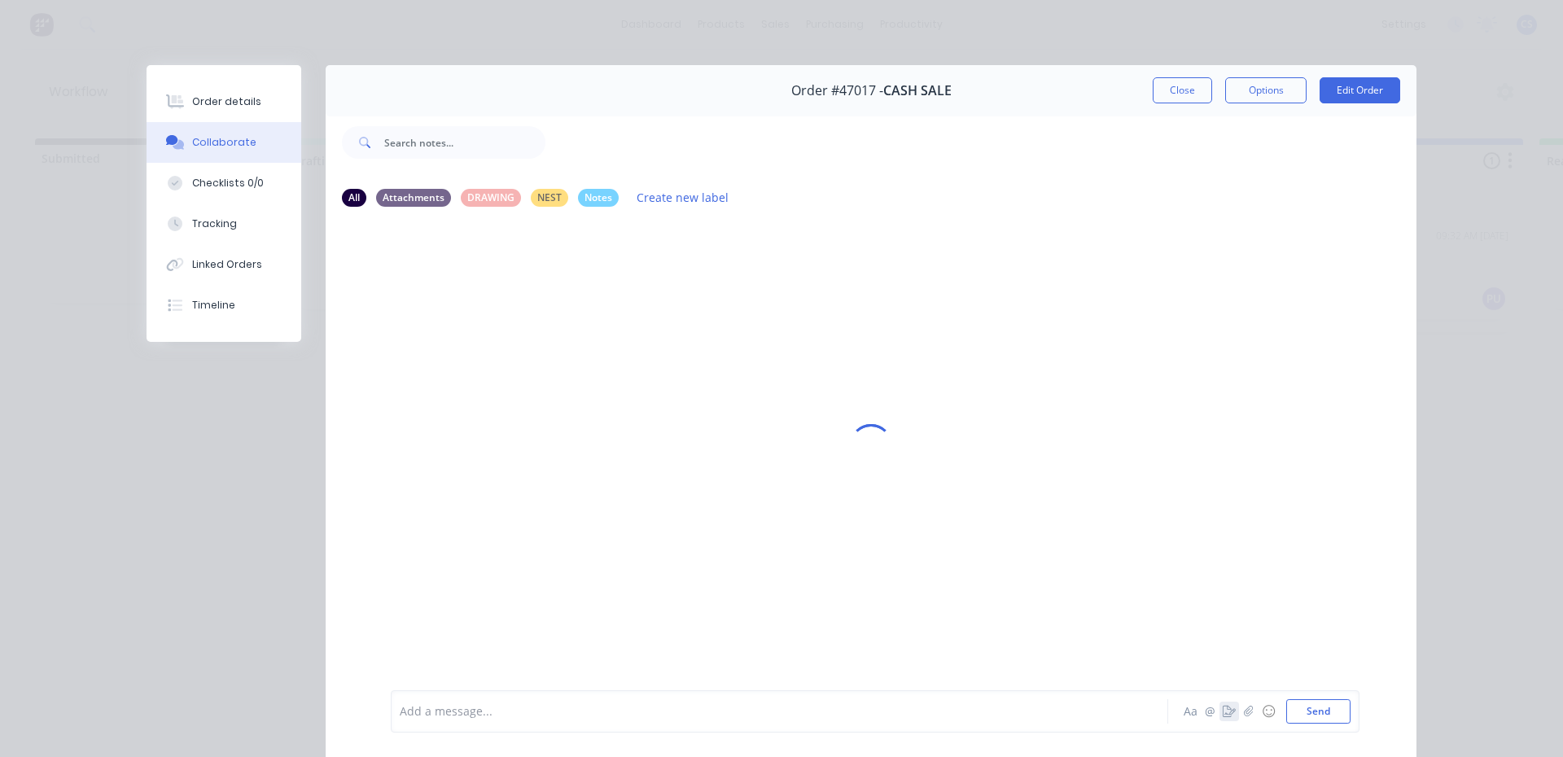
click at [1223, 714] on icon "button" at bounding box center [1229, 711] width 13 height 11
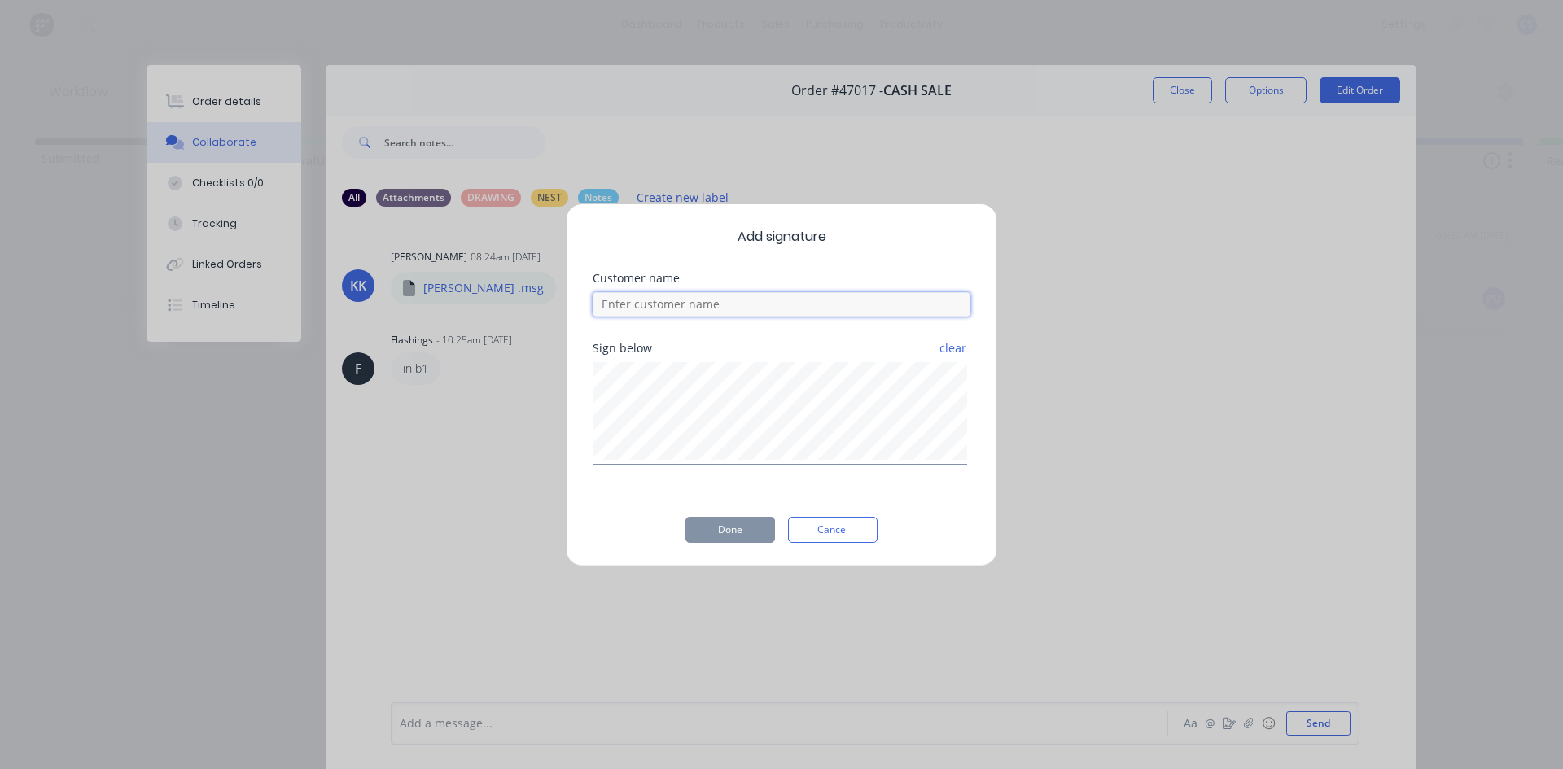
click at [685, 309] on input at bounding box center [782, 304] width 378 height 24
type input "rohan"
click at [743, 514] on div "Add signature Customer name [PERSON_NAME] Sign below clear Done Cancel" at bounding box center [782, 385] width 432 height 363
click at [736, 528] on button "Done" at bounding box center [731, 530] width 90 height 26
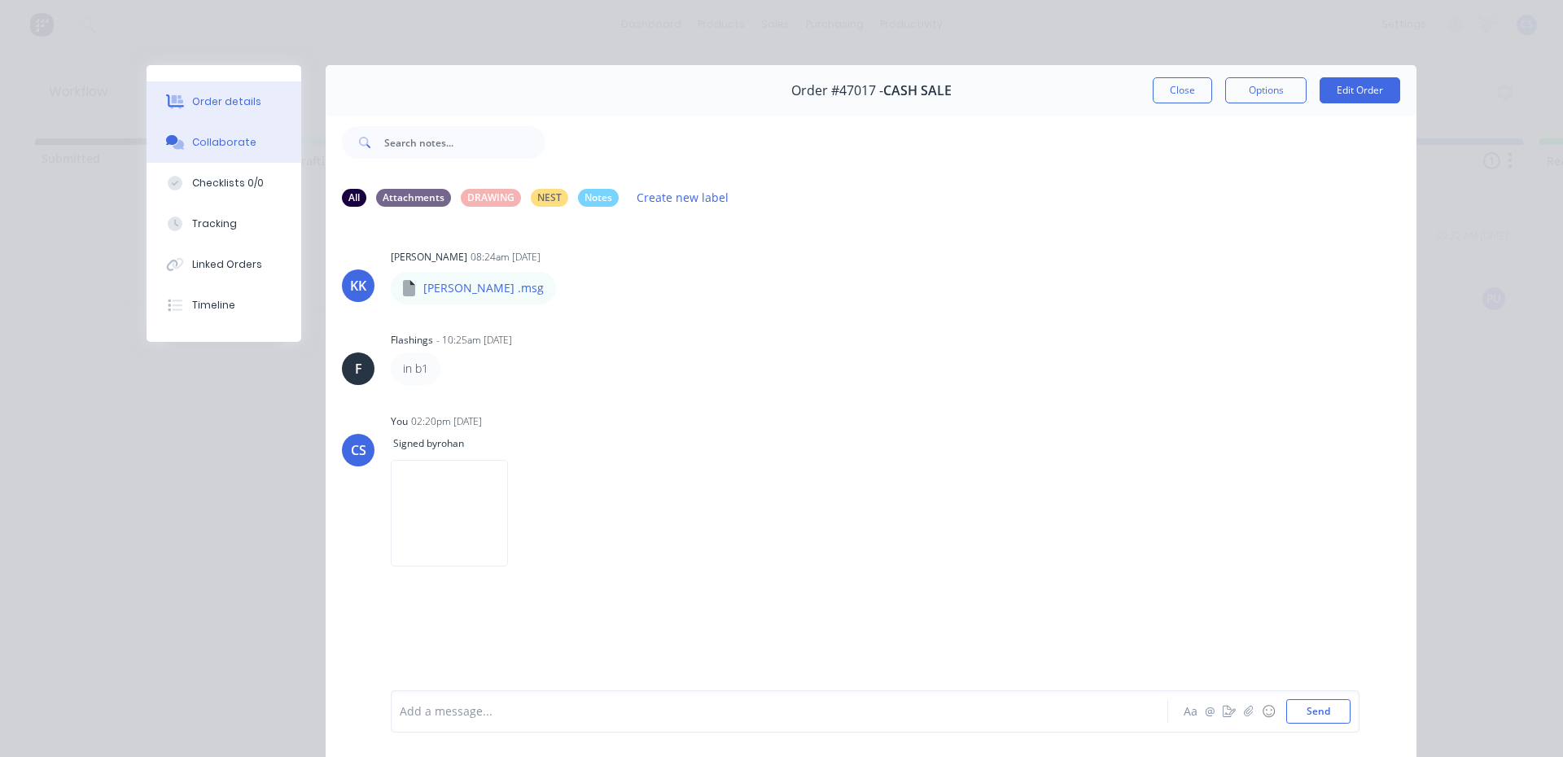
click at [251, 106] on button "Order details" at bounding box center [224, 101] width 155 height 41
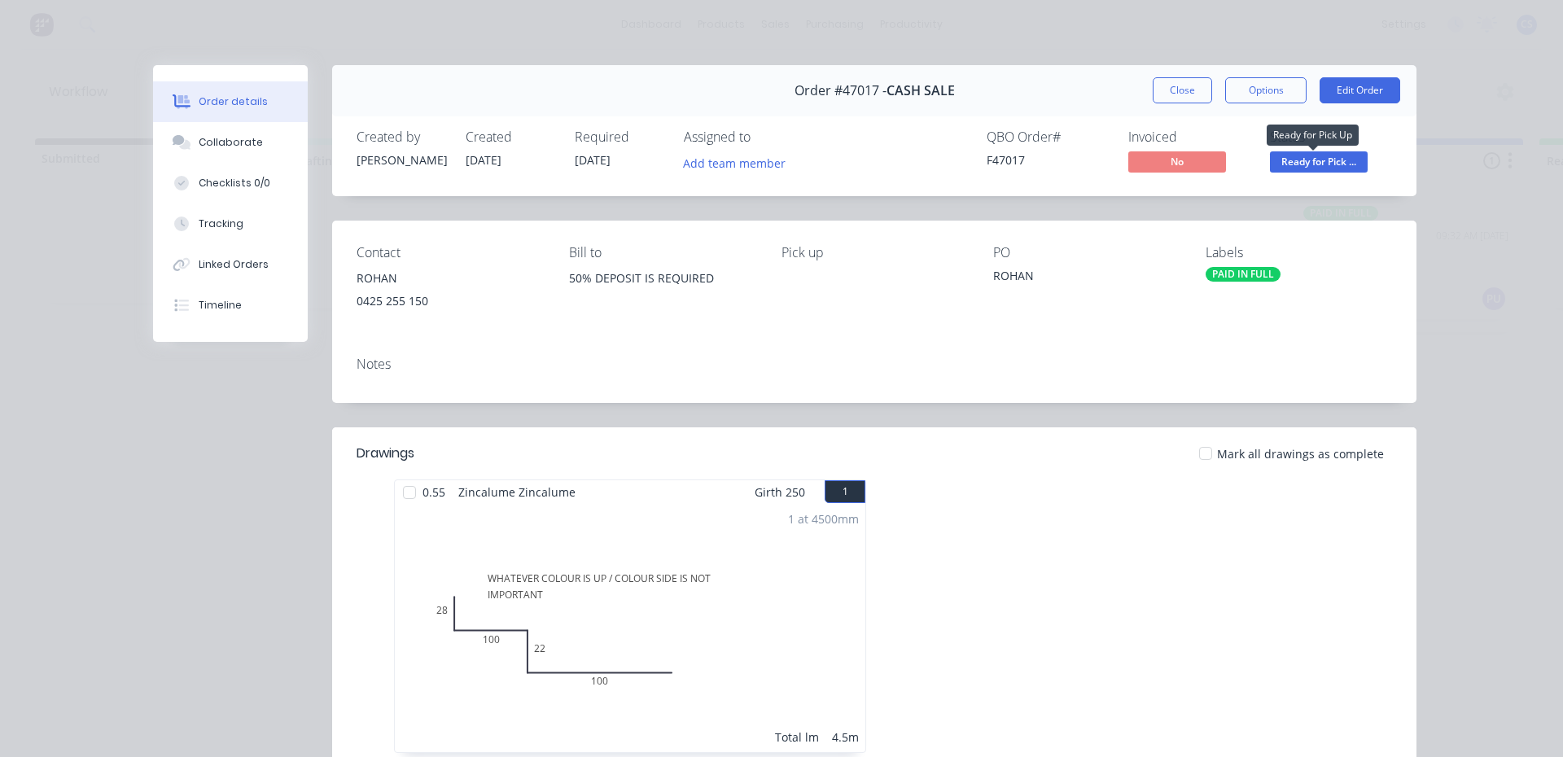
click at [1329, 152] on span "Ready for Pick ..." at bounding box center [1319, 161] width 98 height 20
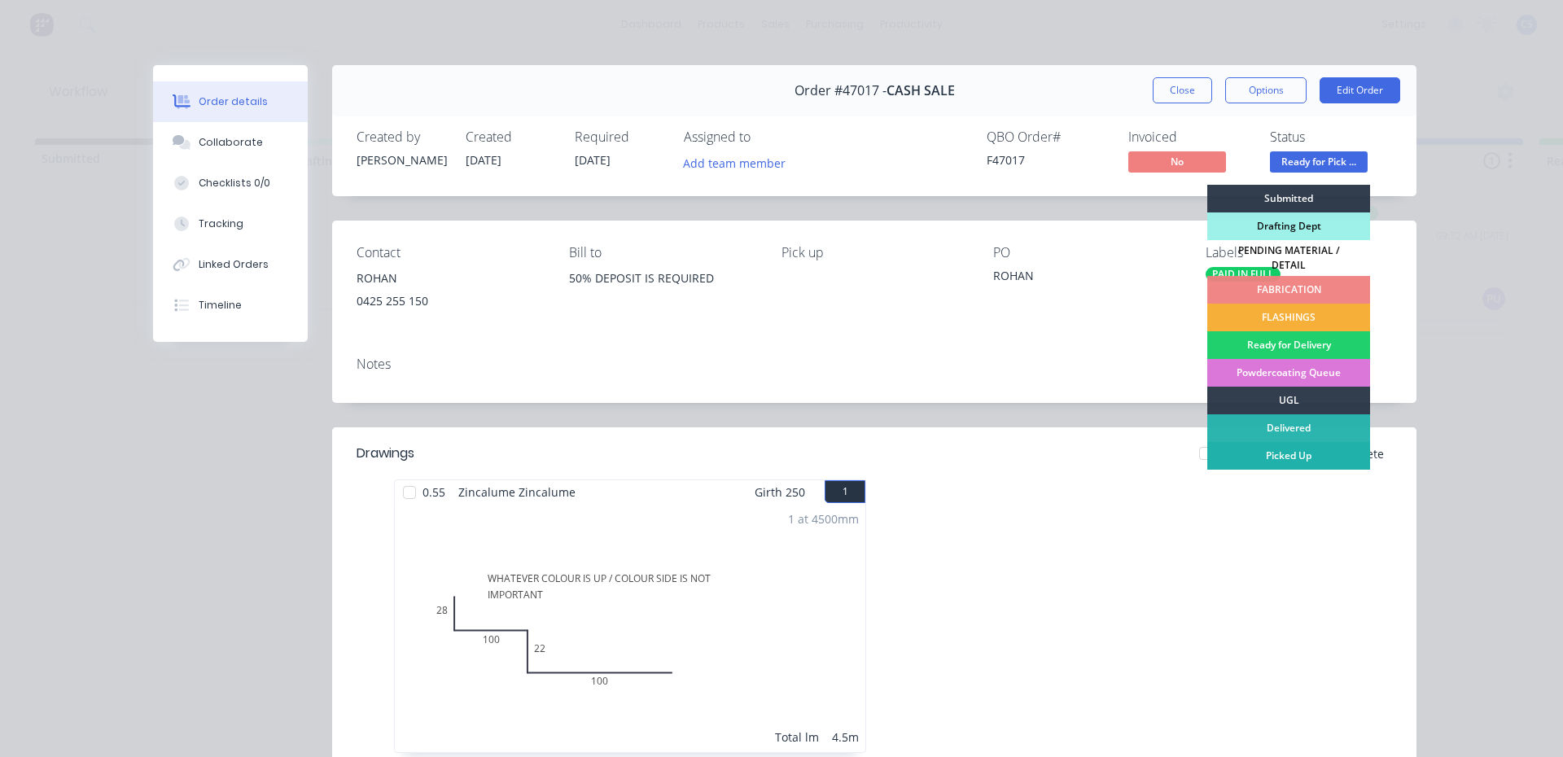
click at [1293, 442] on div "Picked Up" at bounding box center [1288, 456] width 163 height 28
